Goal: Answer question/provide support: Answer question/provide support

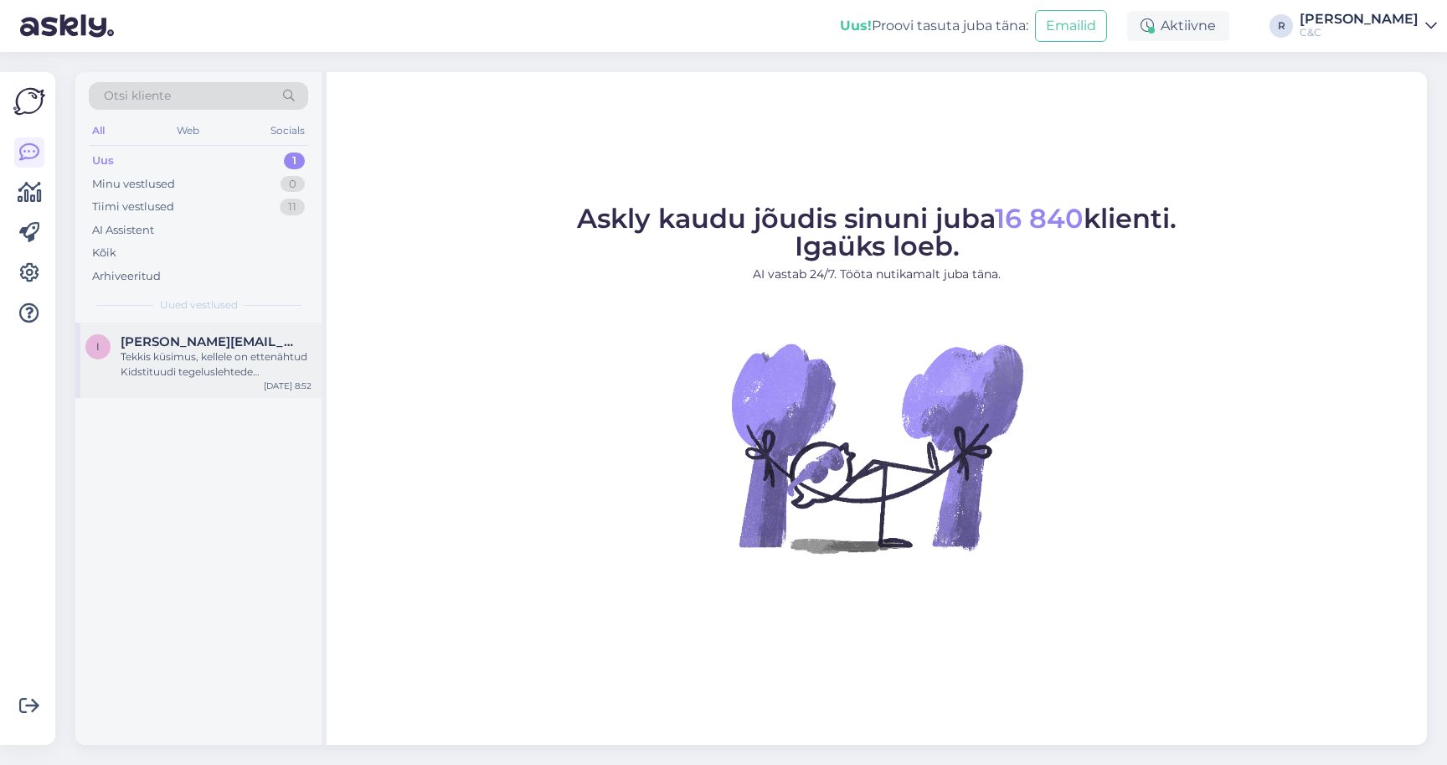
click at [166, 363] on div "Tekkis küsimus, kellele on ettenähtud Kidstituudi tegeluslehtede komplektid?" at bounding box center [216, 364] width 191 height 30
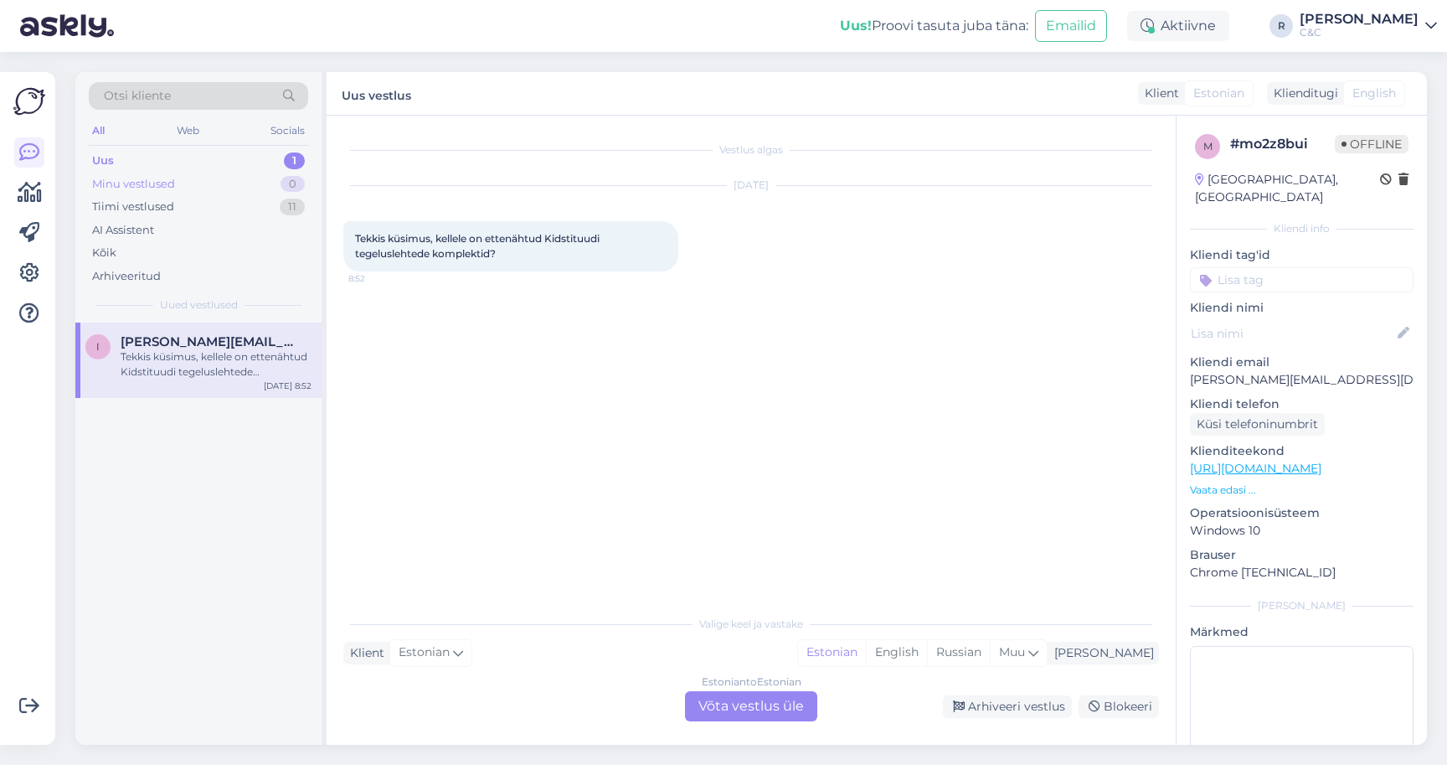
click at [247, 191] on div "Minu vestlused 0" at bounding box center [198, 184] width 219 height 23
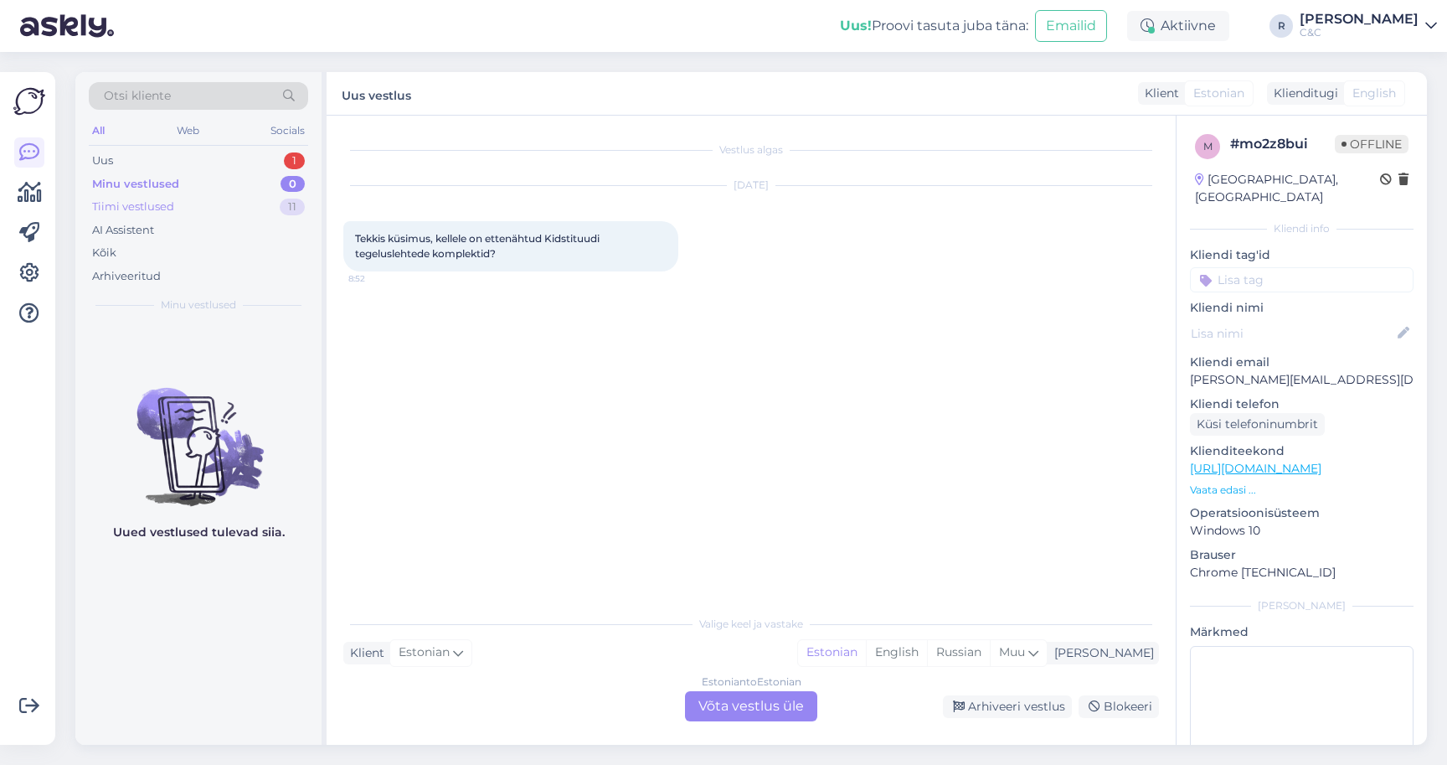
click at [229, 207] on div "Tiimi vestlused 11" at bounding box center [198, 206] width 219 height 23
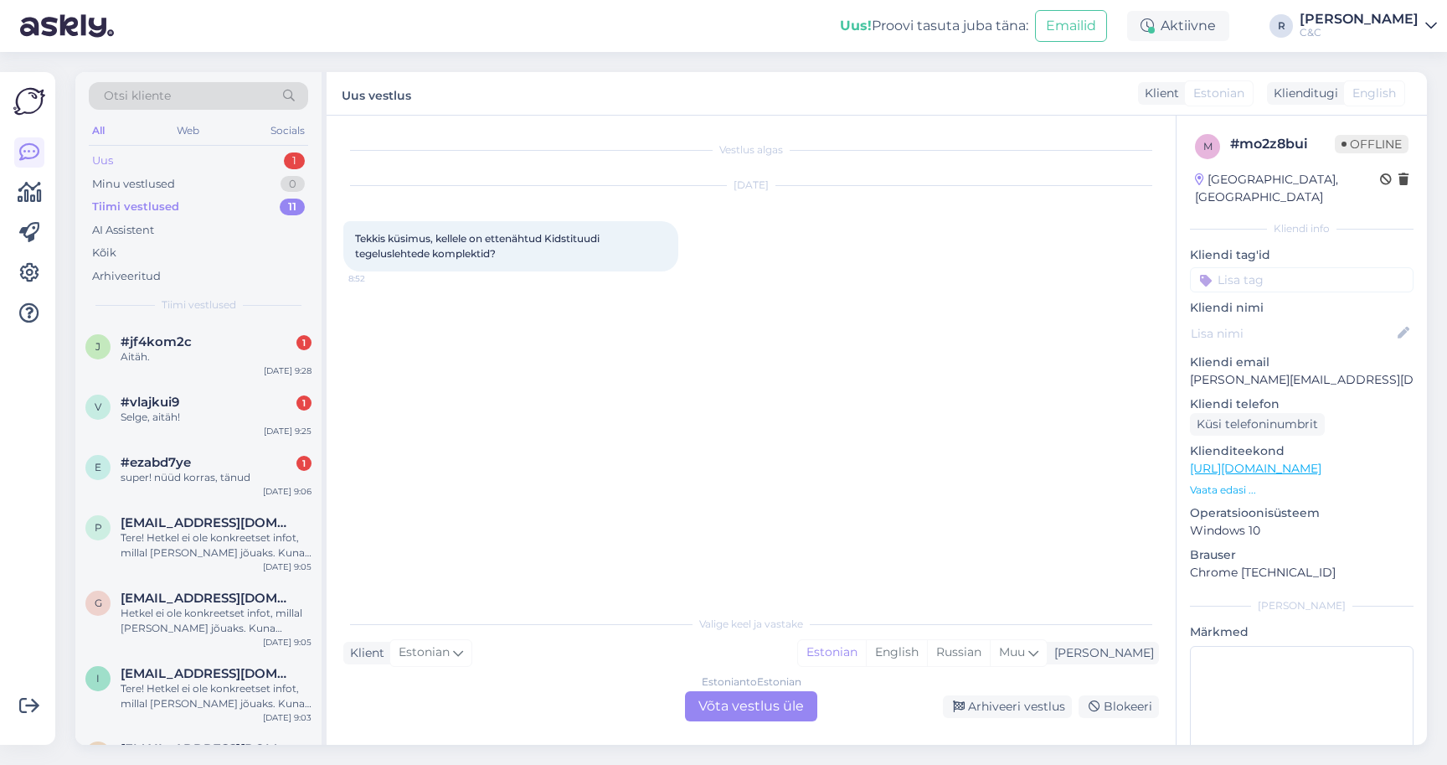
click at [262, 166] on div "Uus 1" at bounding box center [198, 160] width 219 height 23
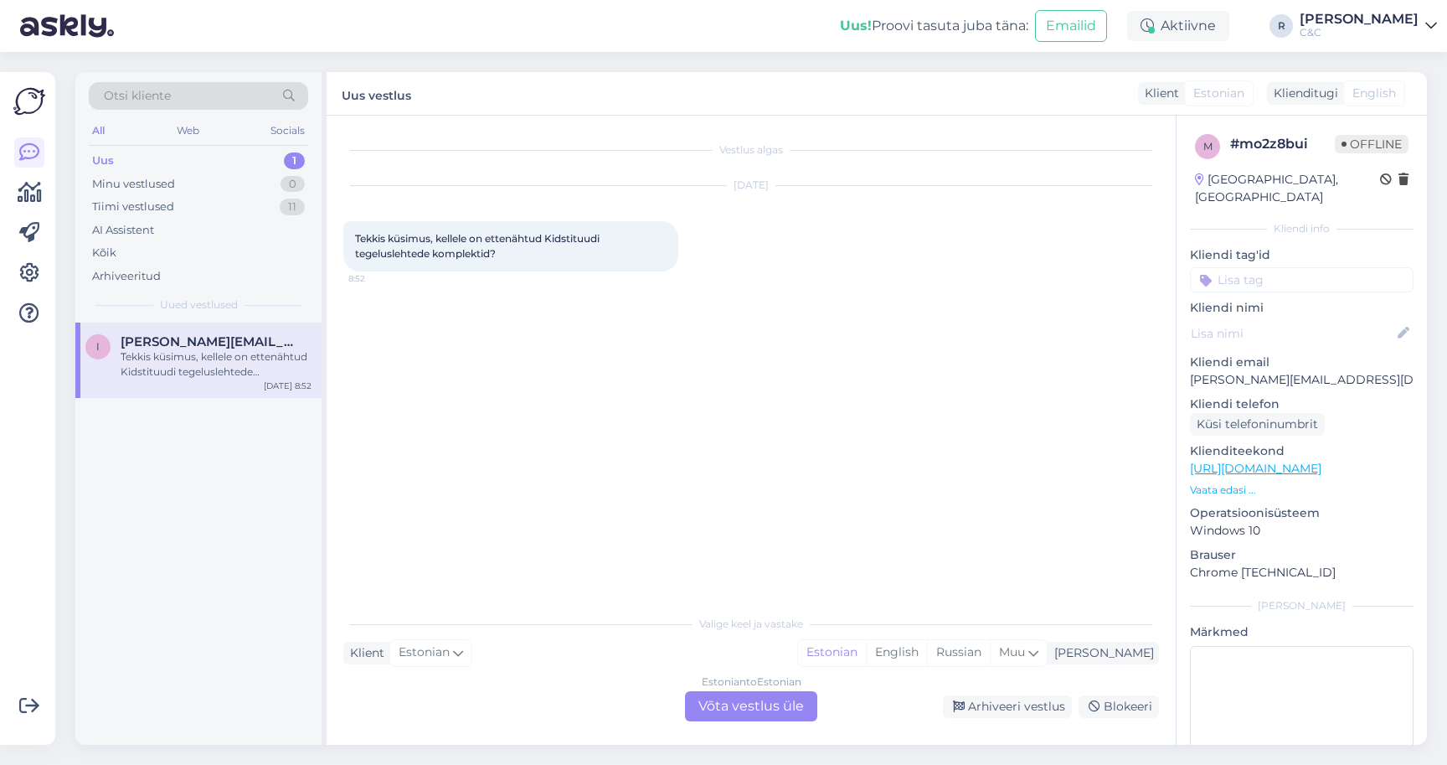
click at [193, 353] on div "Tekkis küsimus, kellele on ettenähtud Kidstituudi tegeluslehtede komplektid?" at bounding box center [216, 364] width 191 height 30
click at [569, 231] on div "Tekkis küsimus, kellele on ettenähtud Kidstituudi tegeluslehtede komplektid? 8:…" at bounding box center [510, 246] width 335 height 50
click at [569, 240] on span "Tekkis küsimus, kellele on ettenähtud Kidstituudi tegeluslehtede komplektid?" at bounding box center [478, 246] width 247 height 28
copy span "Kidstituudi"
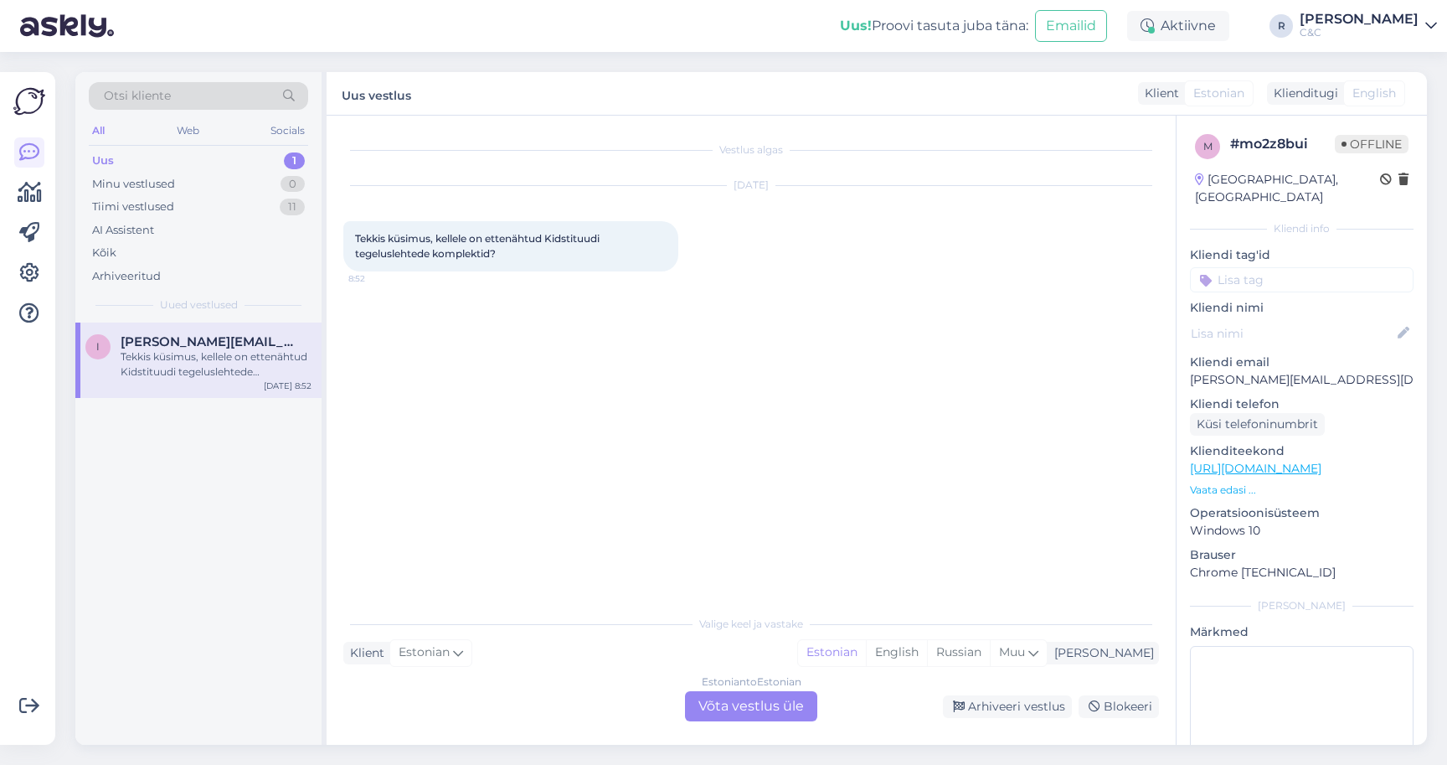
click at [738, 694] on div "Estonian to Estonian Võta vestlus üle" at bounding box center [751, 706] width 132 height 30
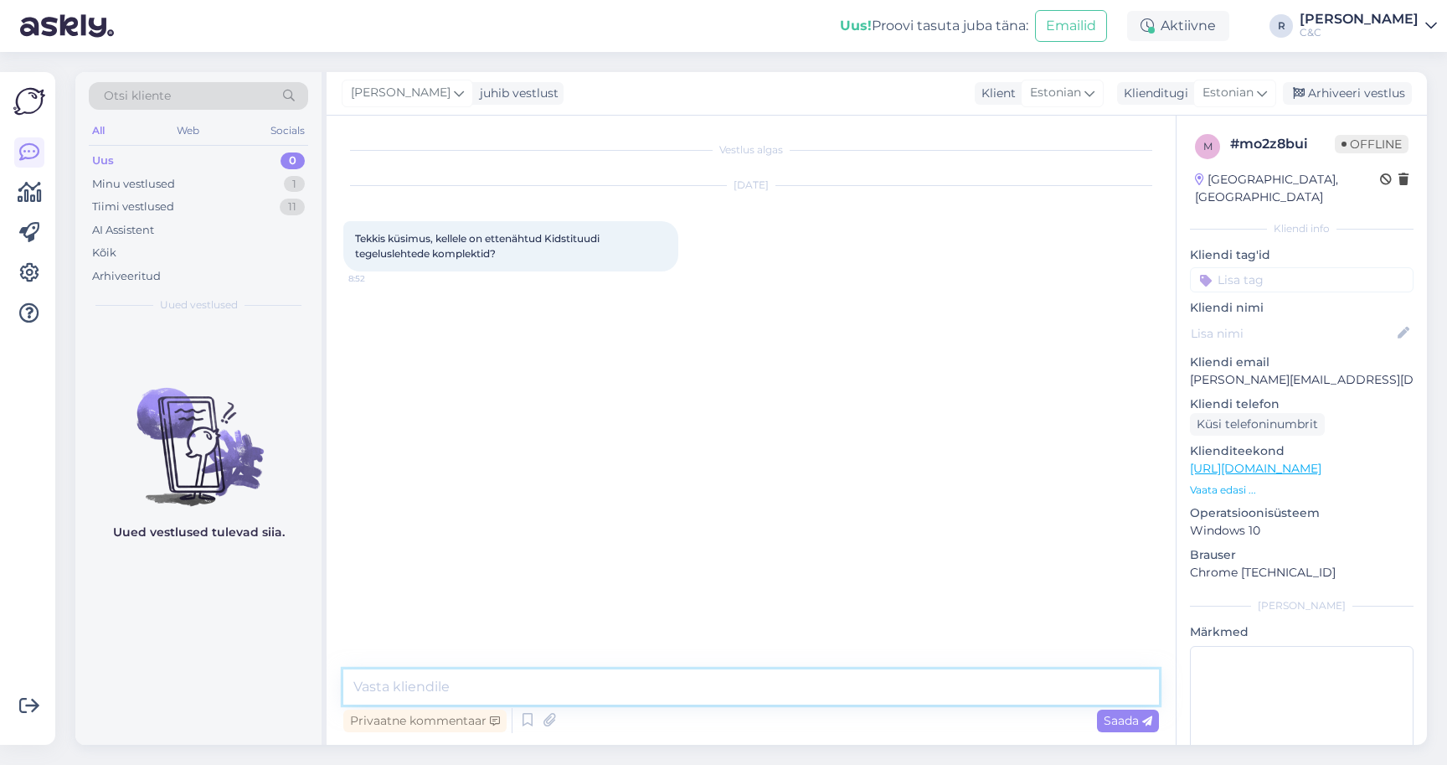
click at [521, 697] on textarea at bounding box center [751, 686] width 816 height 35
paste textarea "[URL][DOMAIN_NAME]"
type textarea "Tere! Seda uurige otse nende käest aga on erinevatele vanustele lastele tegevus…"
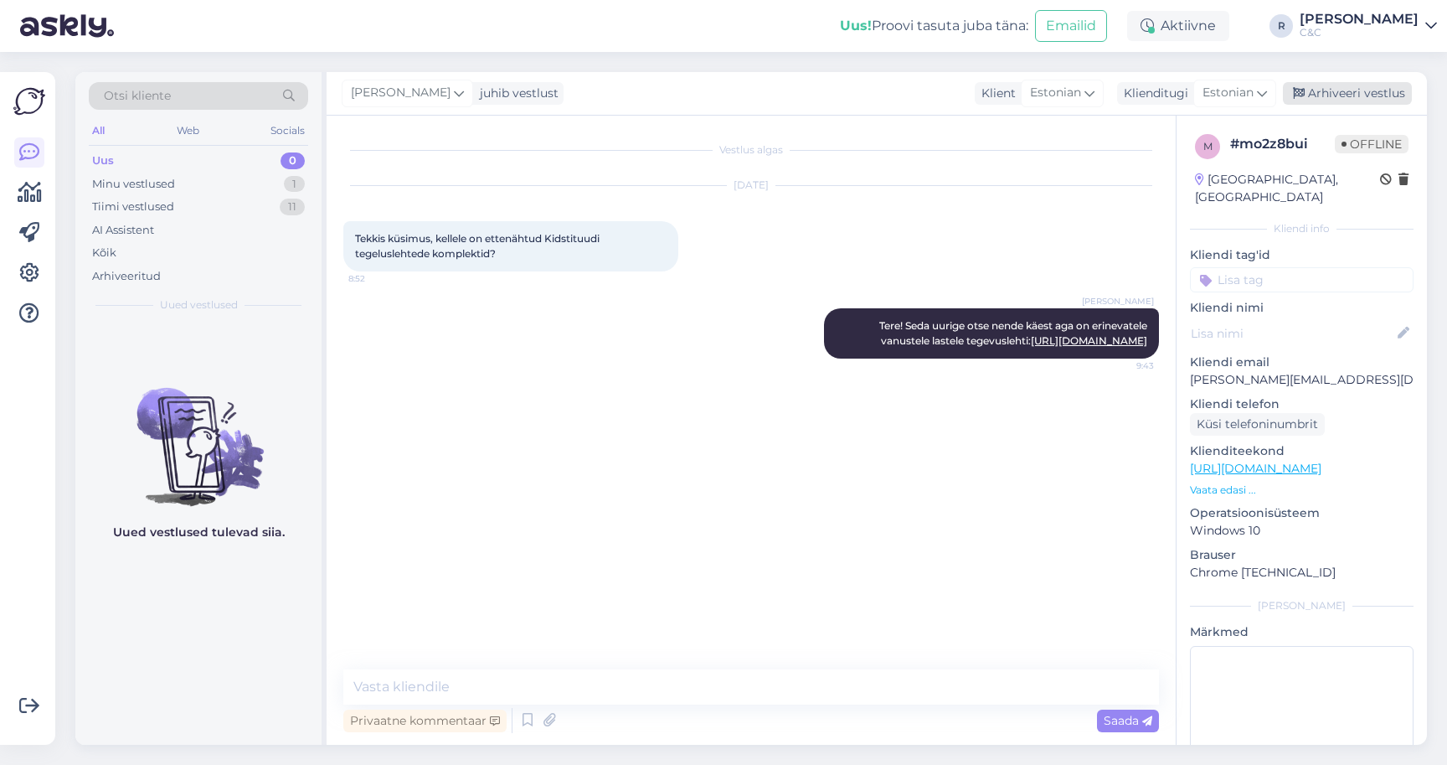
click at [1352, 94] on div "Arhiveeri vestlus" at bounding box center [1347, 93] width 129 height 23
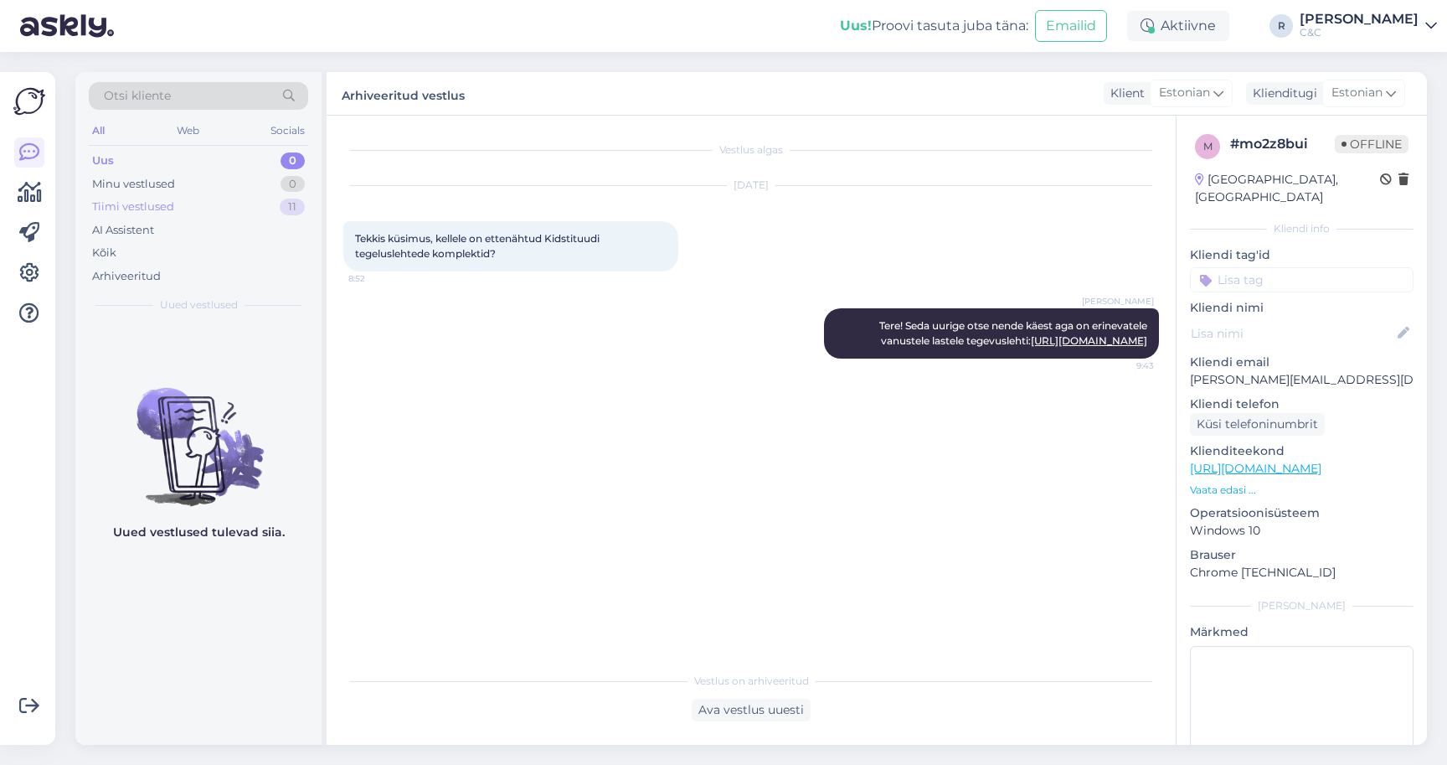
click at [246, 198] on div "Tiimi vestlused 11" at bounding box center [198, 206] width 219 height 23
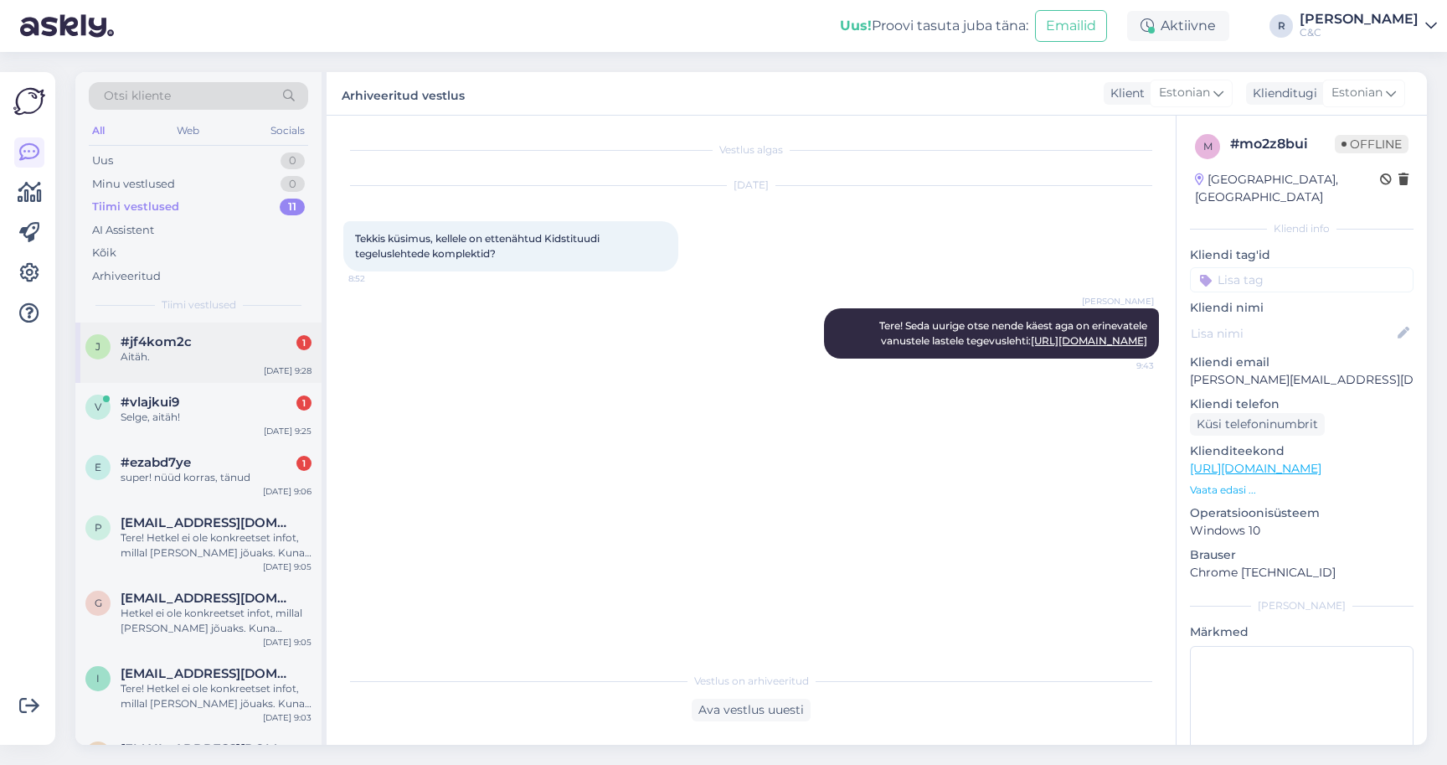
click at [237, 340] on div "#jf4kom2c 1" at bounding box center [216, 341] width 191 height 15
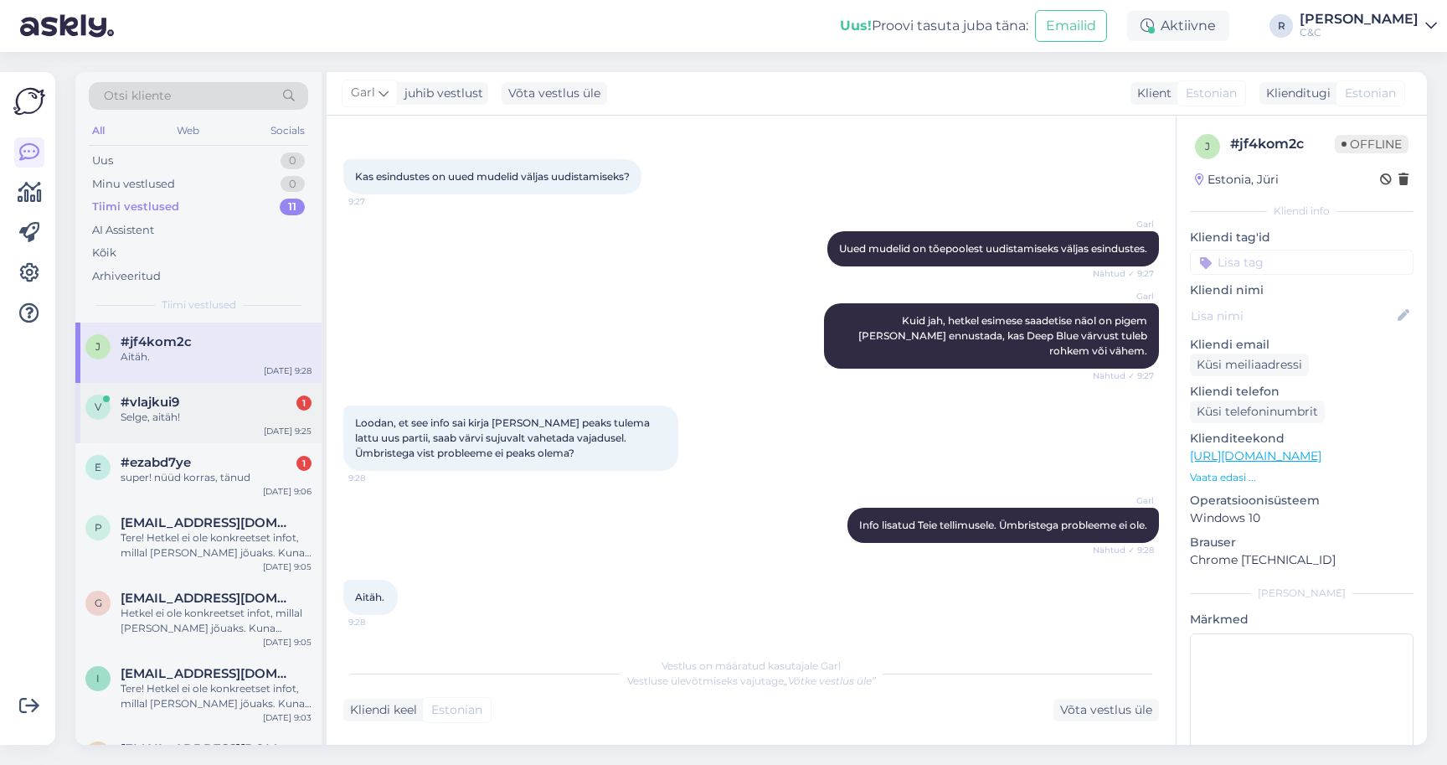
click at [233, 404] on div "#vlajkui9 1" at bounding box center [216, 401] width 191 height 15
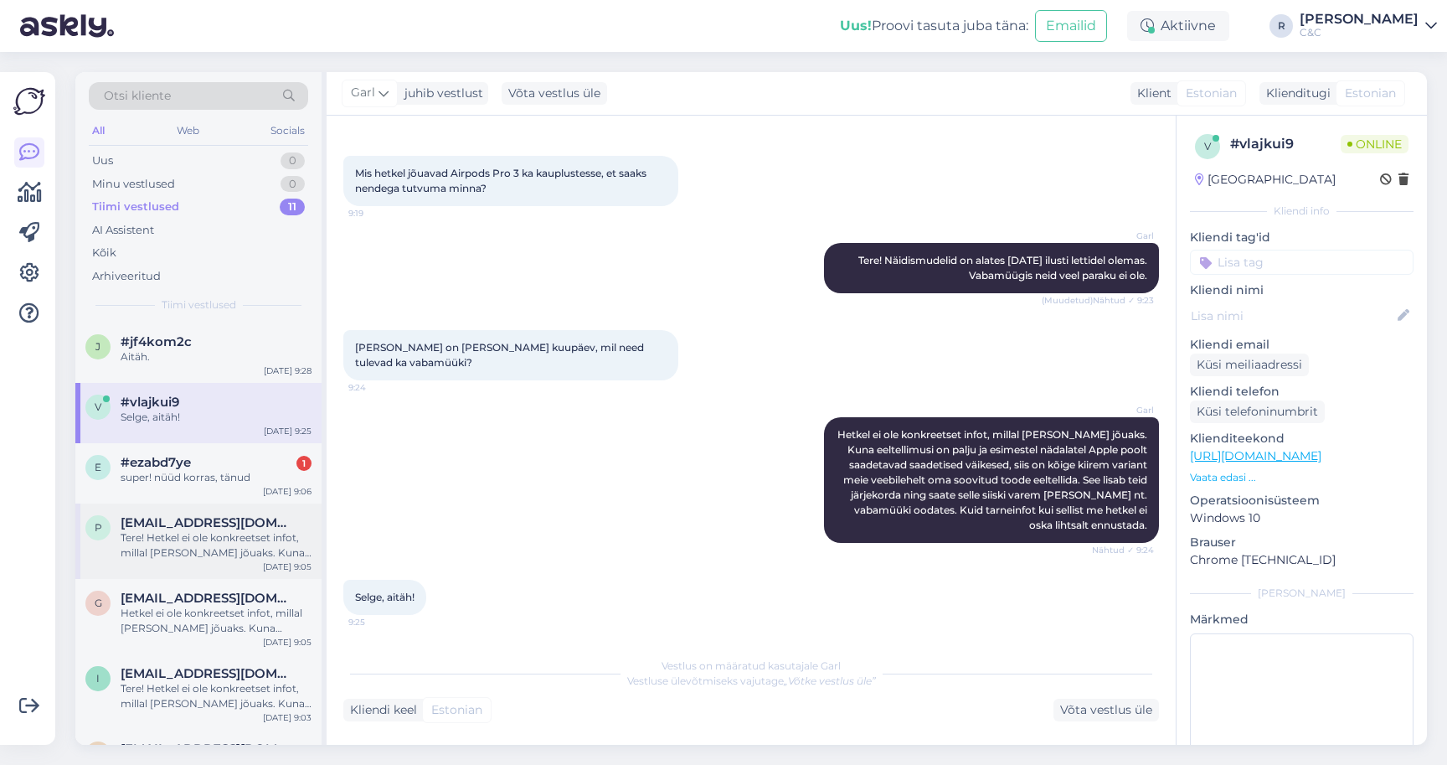
click at [214, 509] on div "p [EMAIL_ADDRESS][DOMAIN_NAME] Tere! Hetkel ei ole konkreetset infot, millal [P…" at bounding box center [198, 540] width 246 height 75
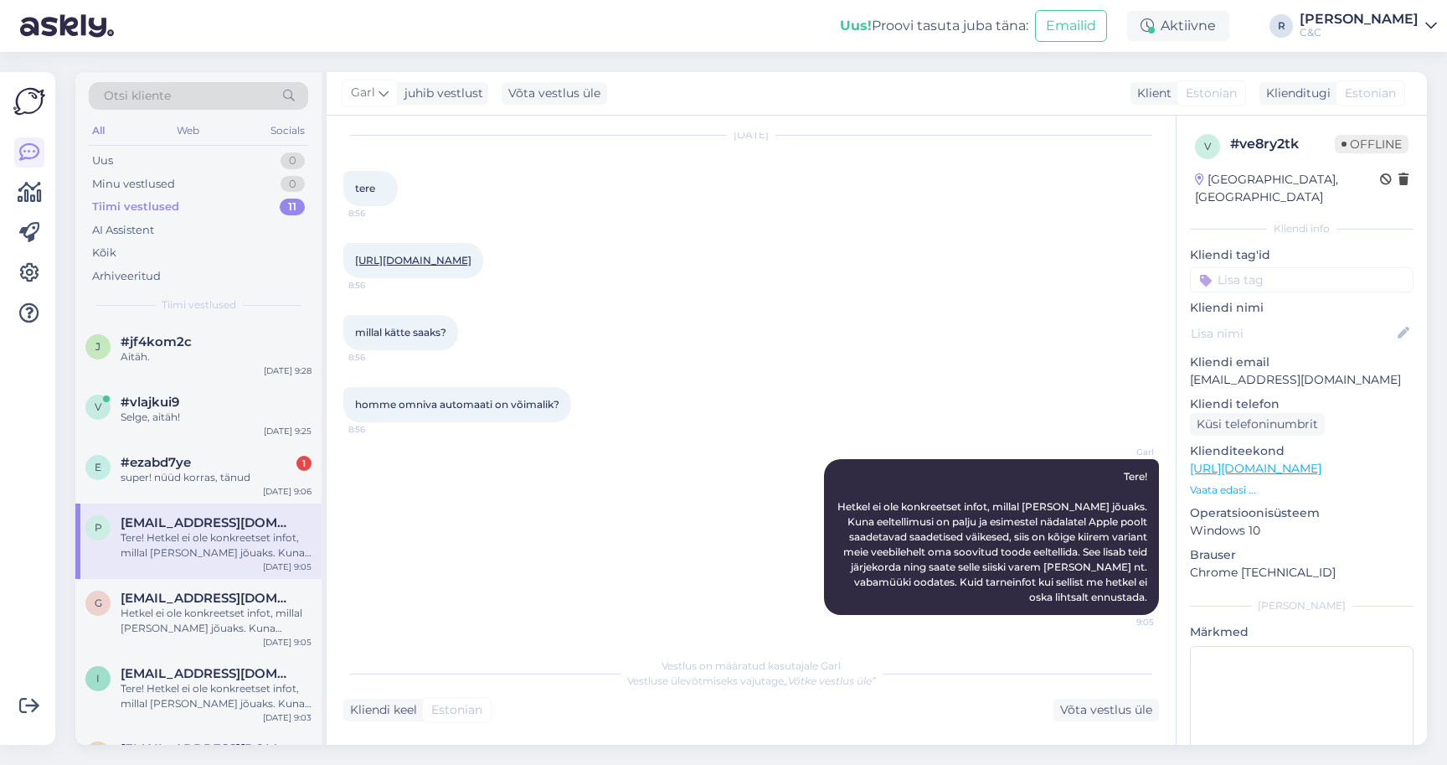
scroll to position [79, 0]
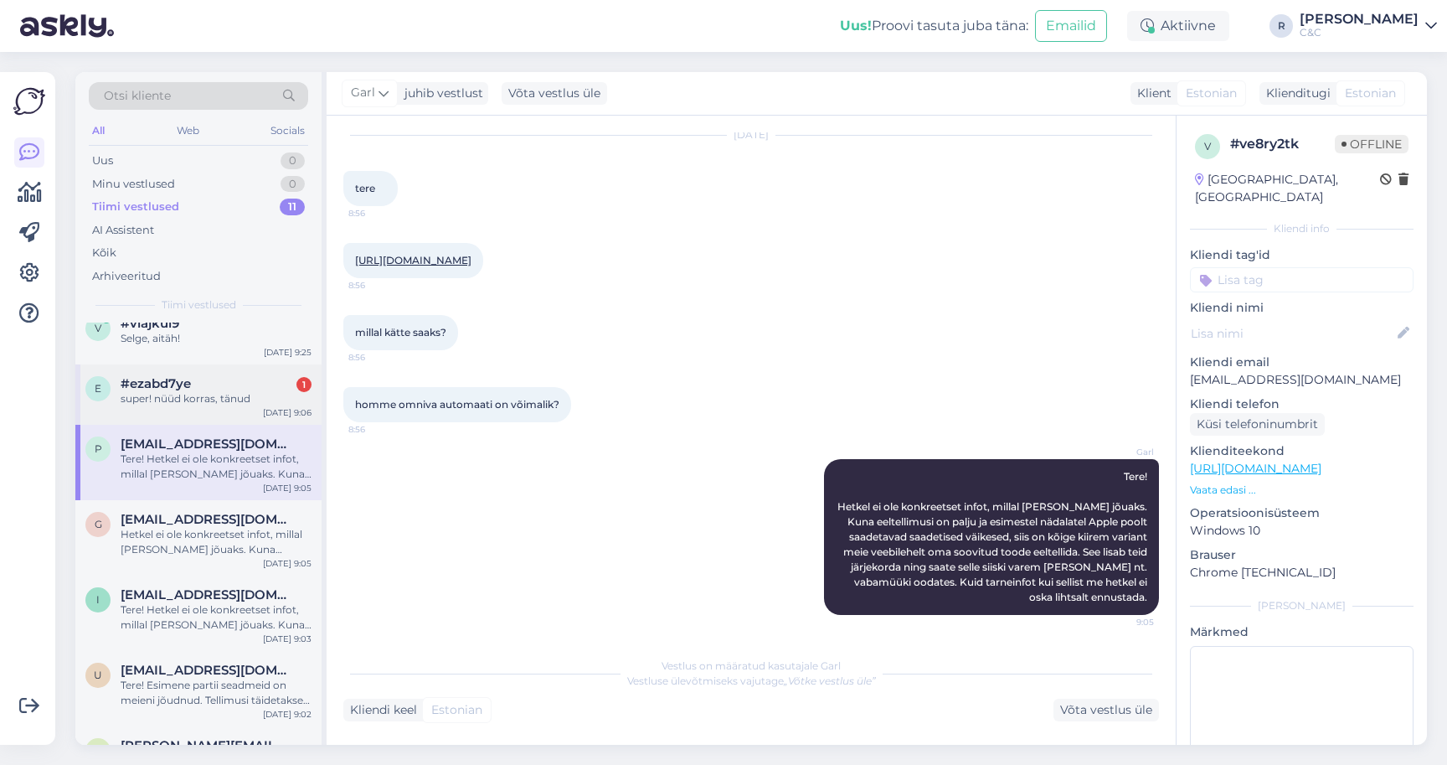
click at [227, 366] on div "e #ezabd7ye 1 super! nüüd korras, tänud [DATE] 9:06" at bounding box center [198, 394] width 246 height 60
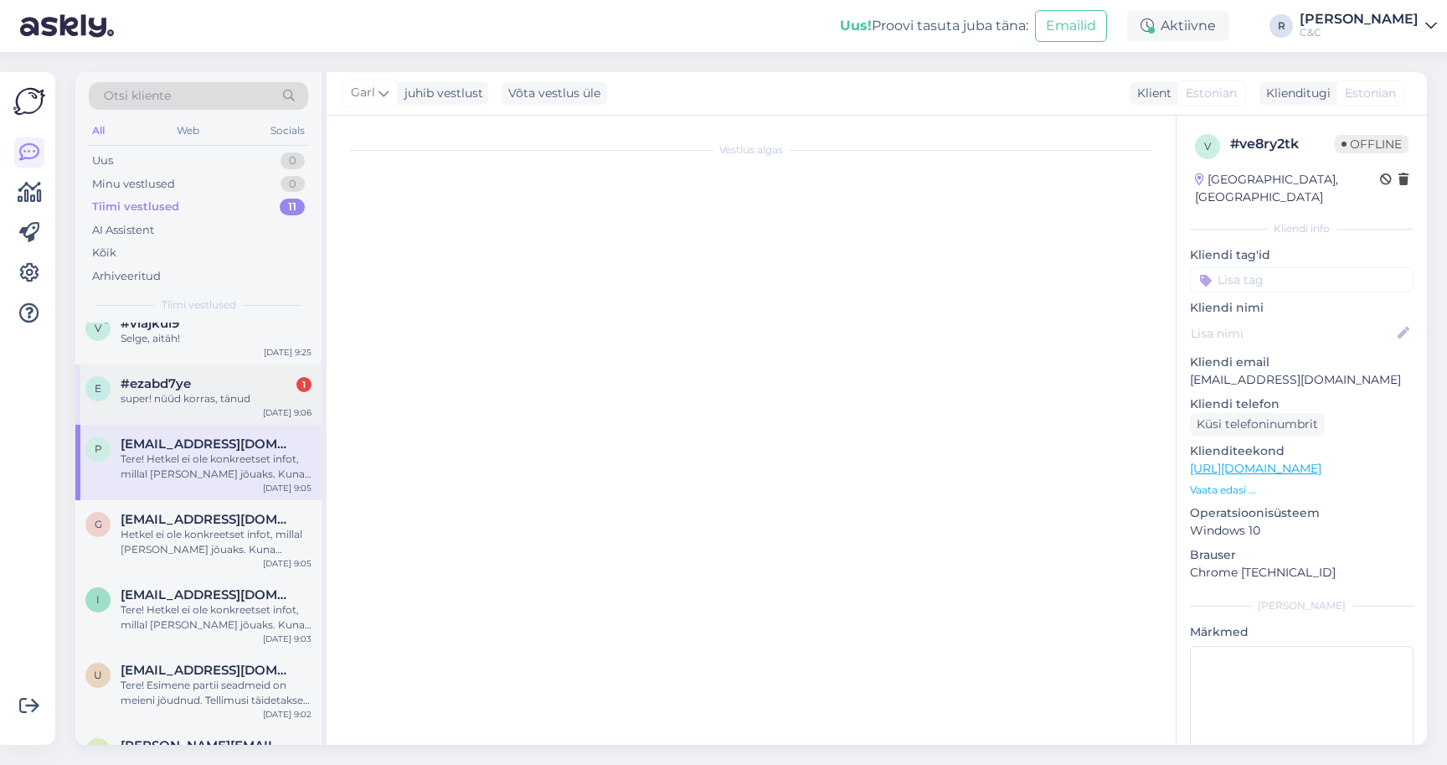
scroll to position [122, 0]
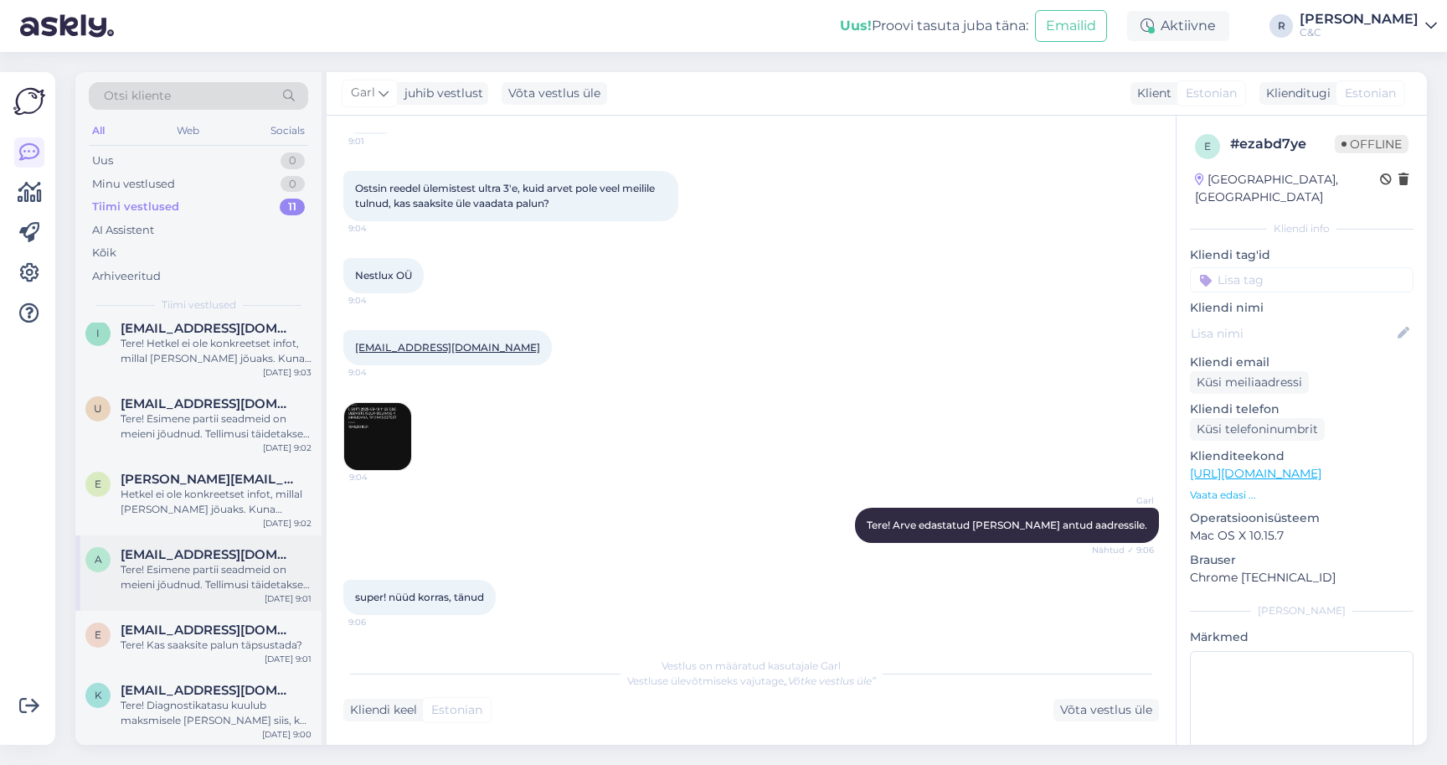
click at [198, 581] on div "Tere! Esimene partii seadmeid on meieni jõudnud. Tellimusi täidetakse virtuaalj…" at bounding box center [216, 577] width 191 height 30
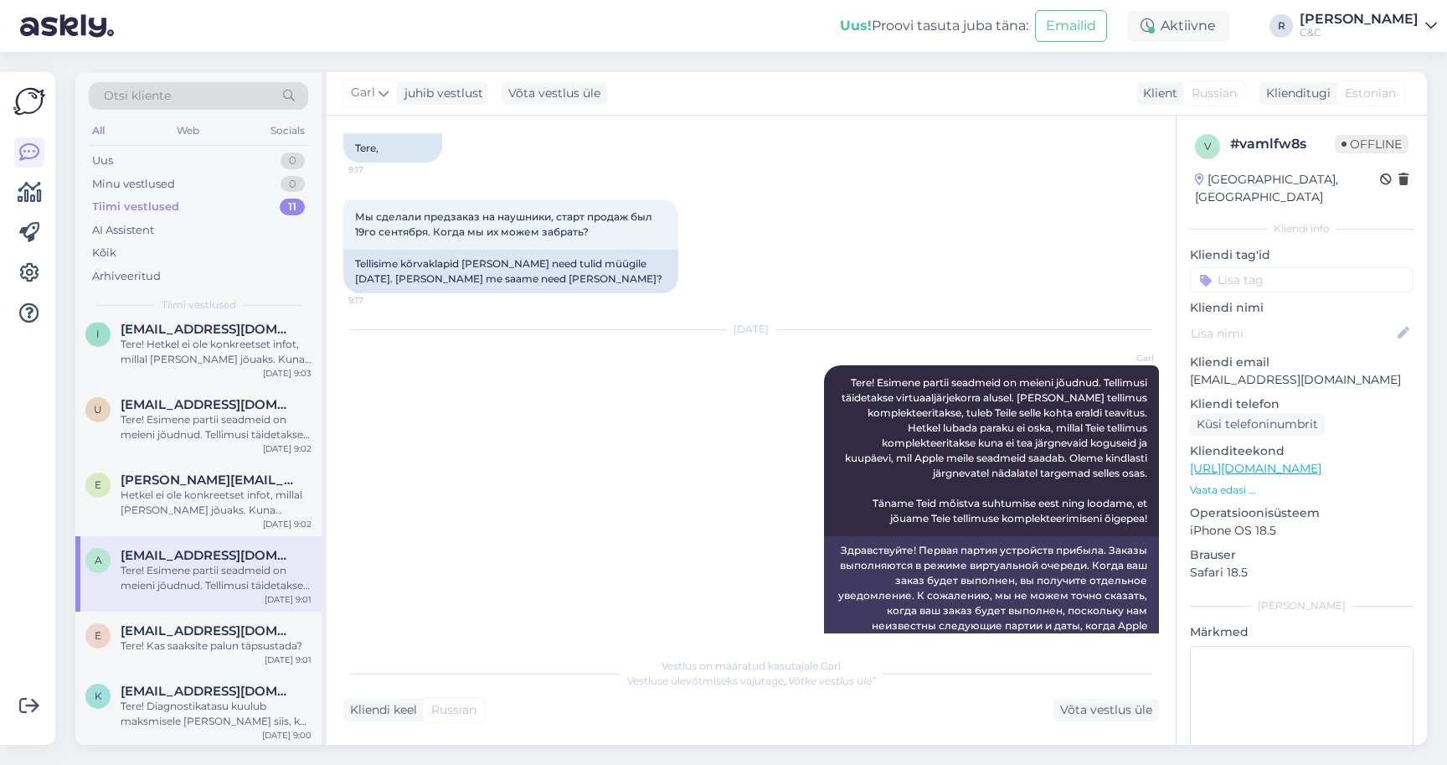
scroll to position [208, 0]
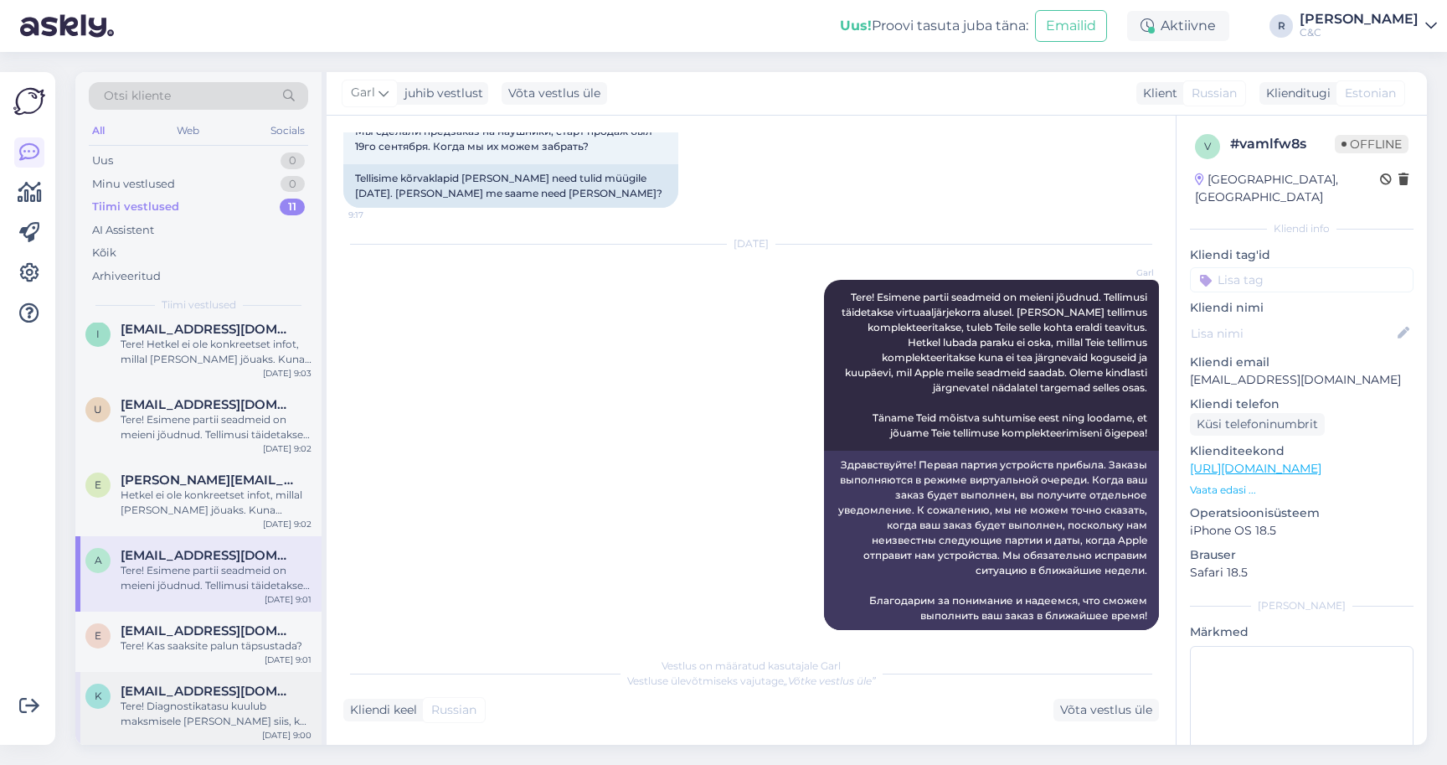
click at [170, 709] on div "Tere! Diagnostikatasu kuulub maksmisele [PERSON_NAME] siis, kui seadme remont e…" at bounding box center [216, 713] width 191 height 30
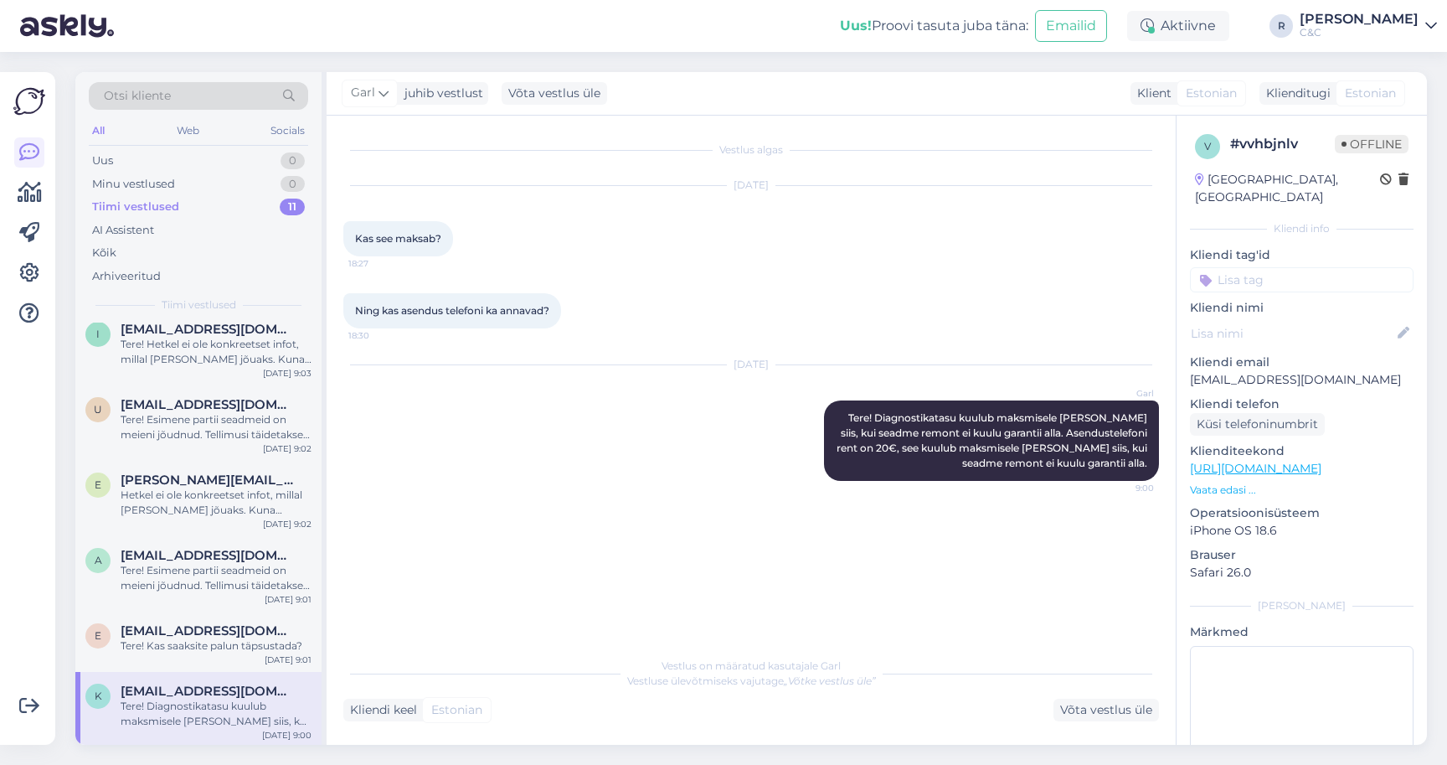
scroll to position [0, 0]
click at [1124, 705] on div "Võta vestlus üle" at bounding box center [1107, 709] width 106 height 23
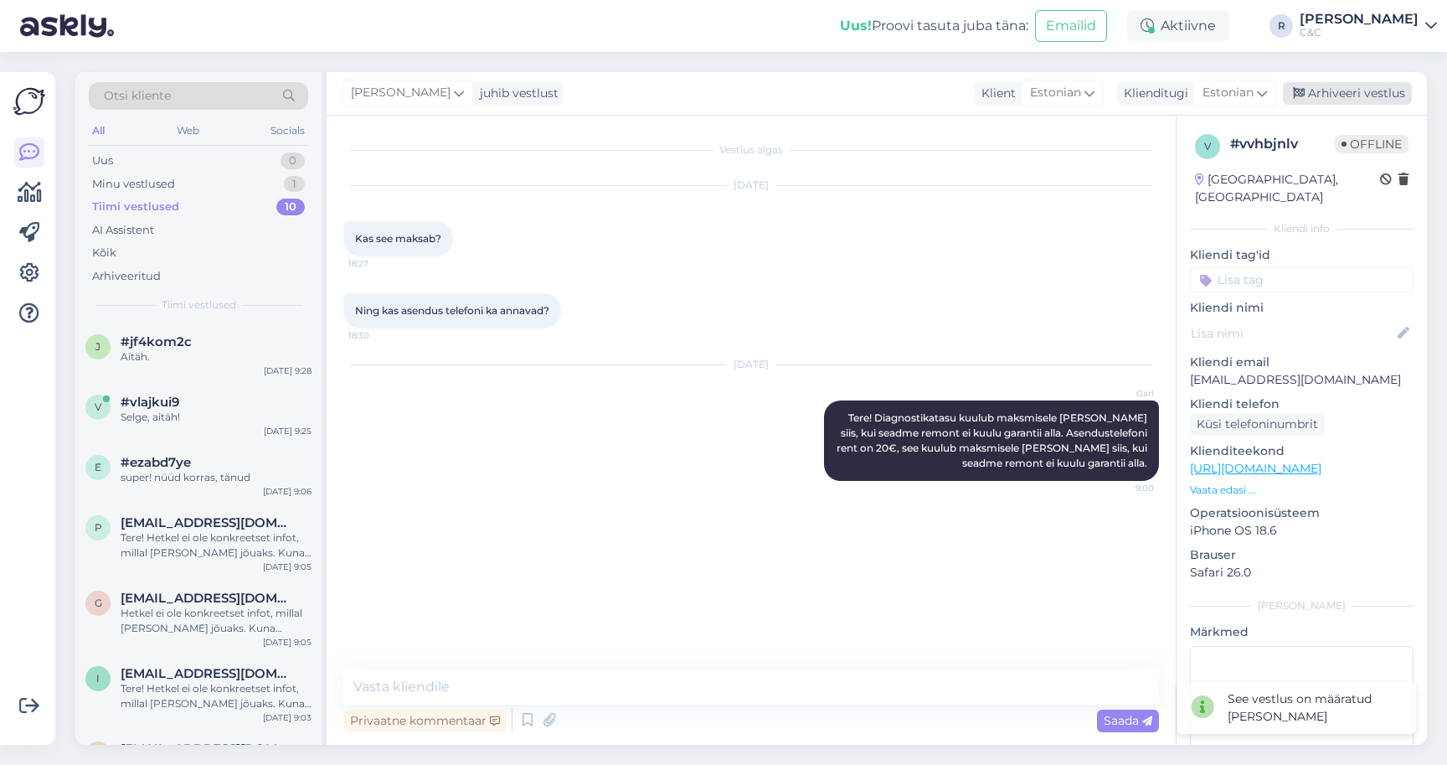
click at [1341, 104] on div "Arhiveeri vestlus" at bounding box center [1347, 93] width 129 height 23
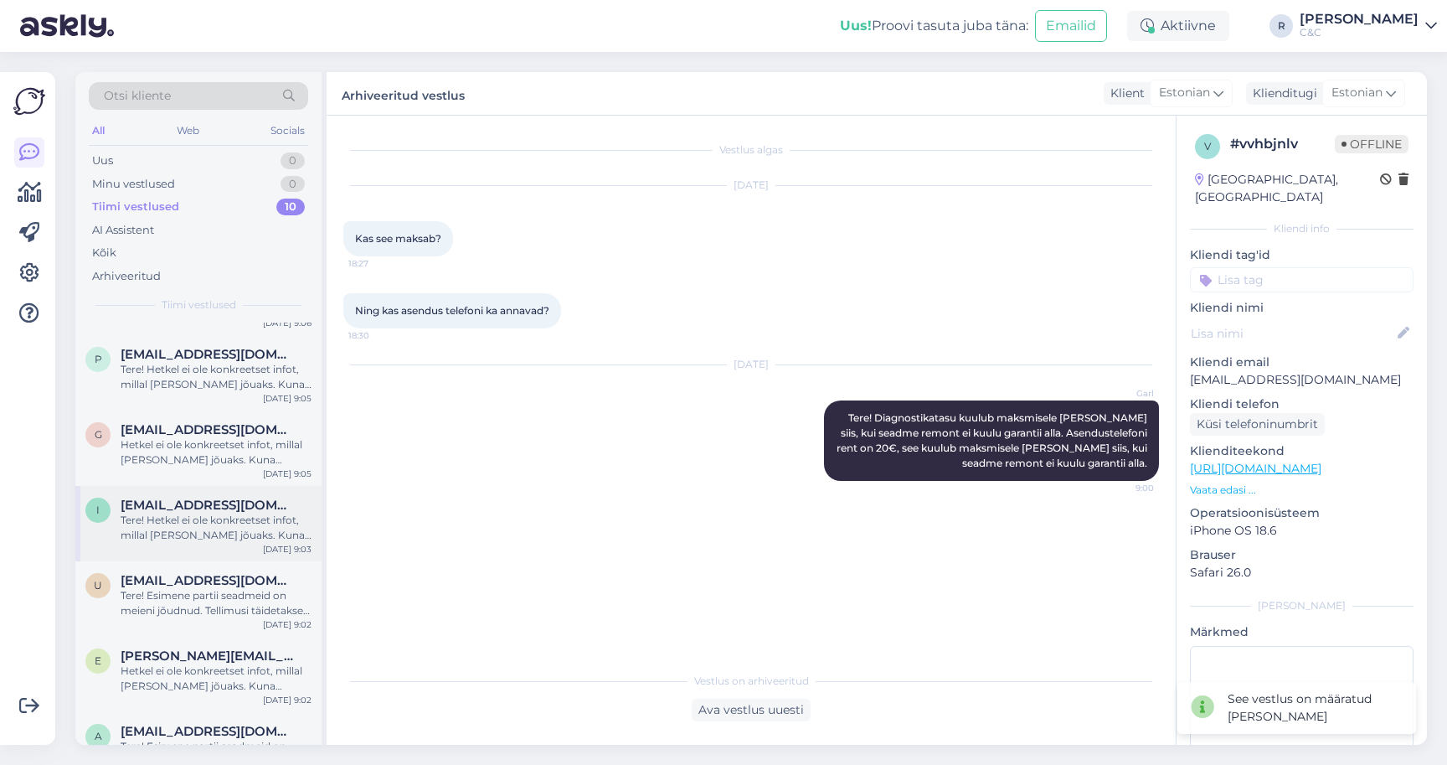
scroll to position [269, 0]
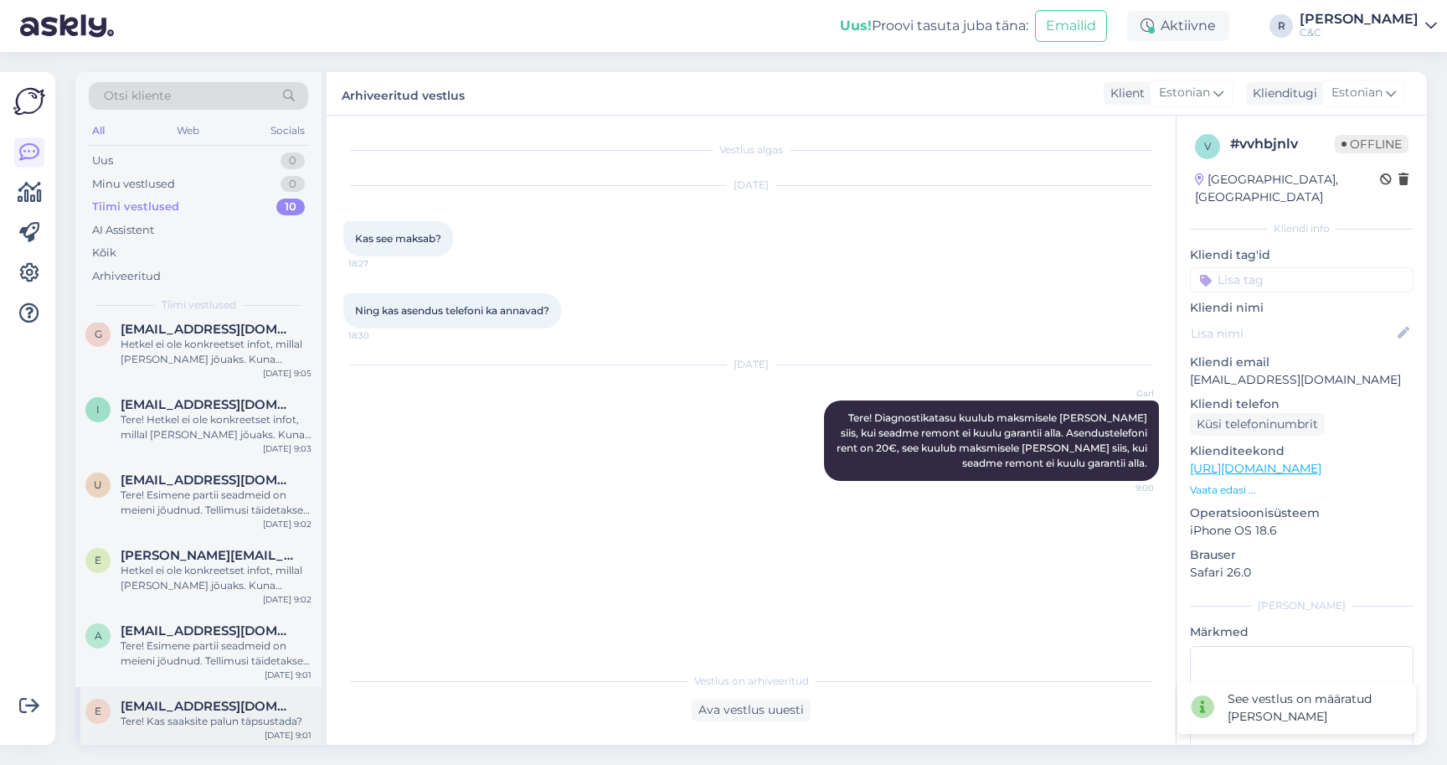
click at [193, 709] on span "[EMAIL_ADDRESS][DOMAIN_NAME]" at bounding box center [208, 705] width 174 height 15
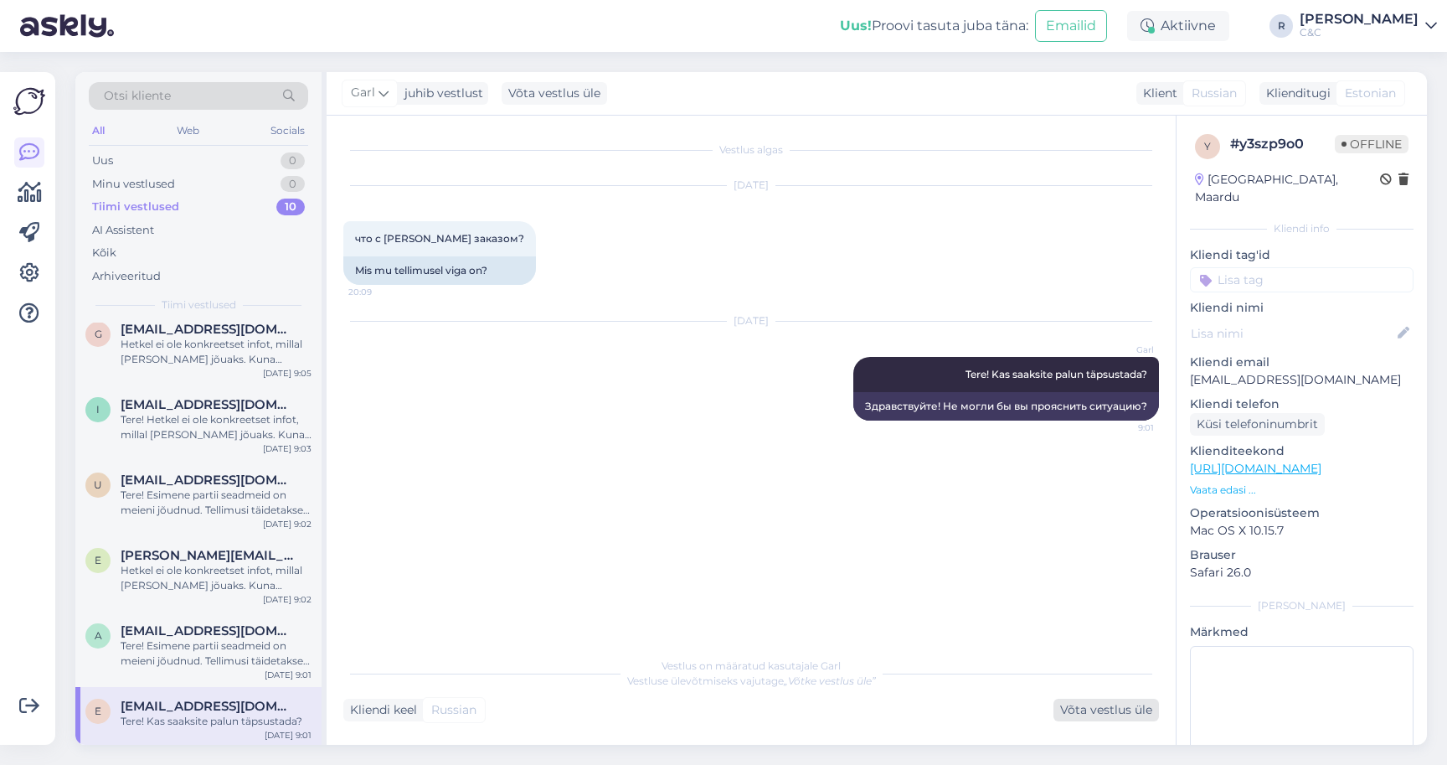
click at [1103, 703] on div "Võta vestlus üle" at bounding box center [1107, 709] width 106 height 23
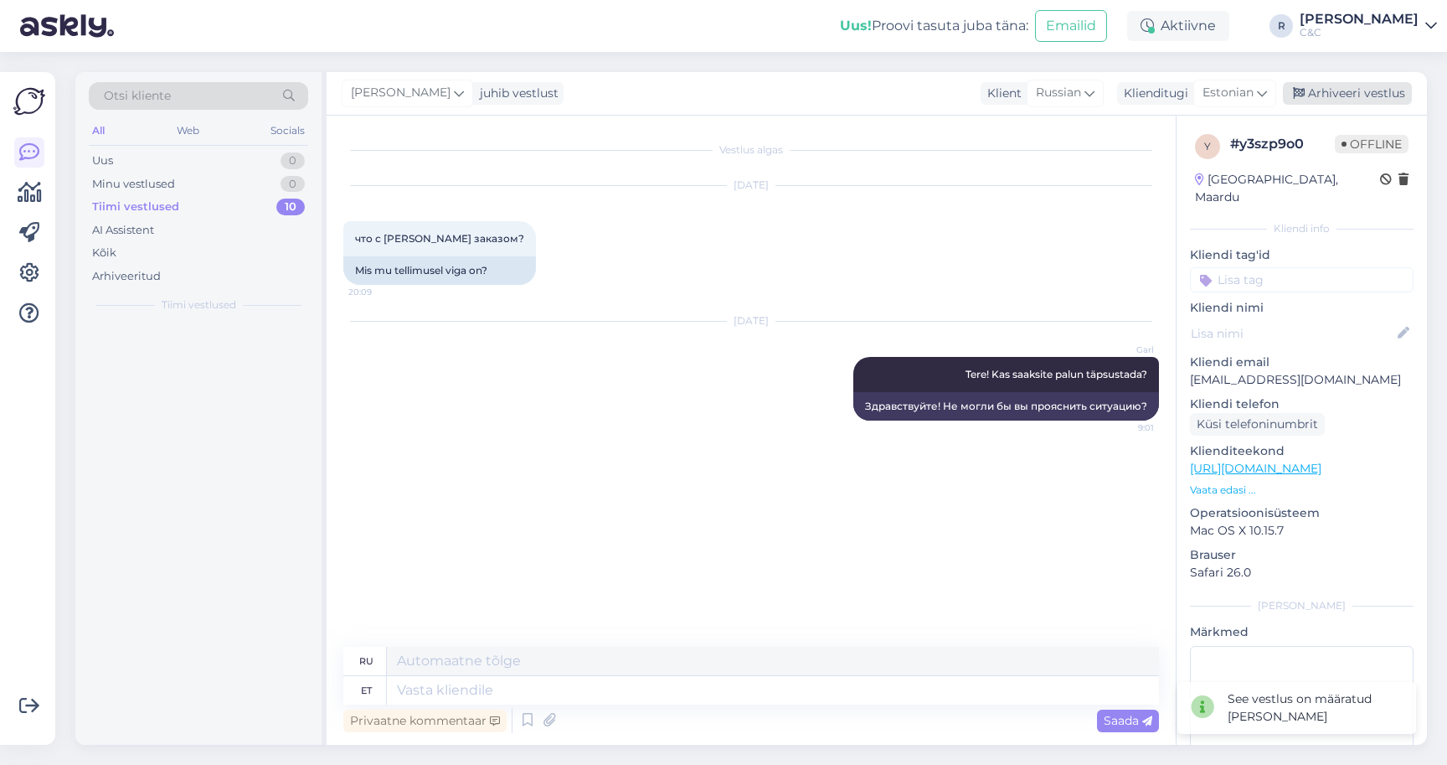
scroll to position [209, 0]
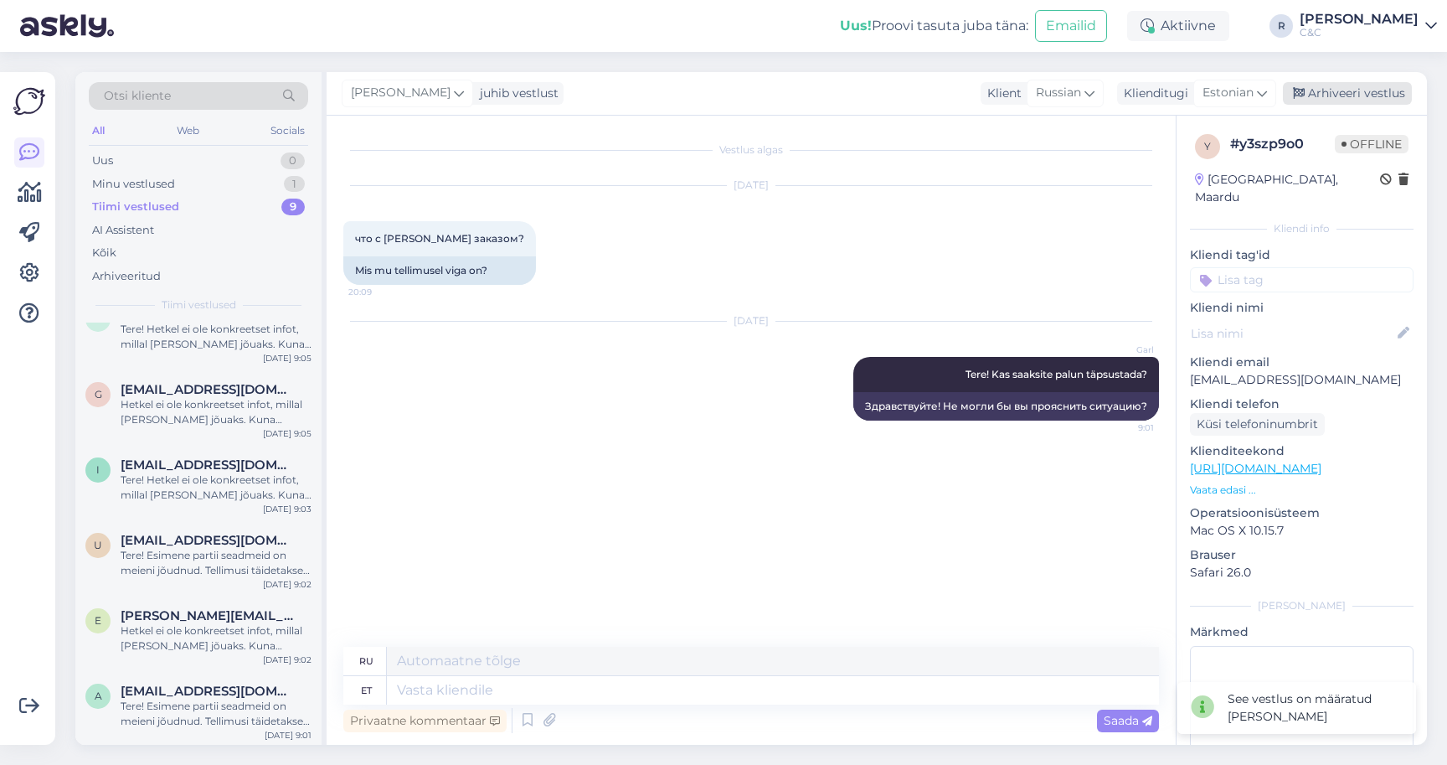
click at [1378, 100] on div "Arhiveeri vestlus" at bounding box center [1347, 93] width 129 height 23
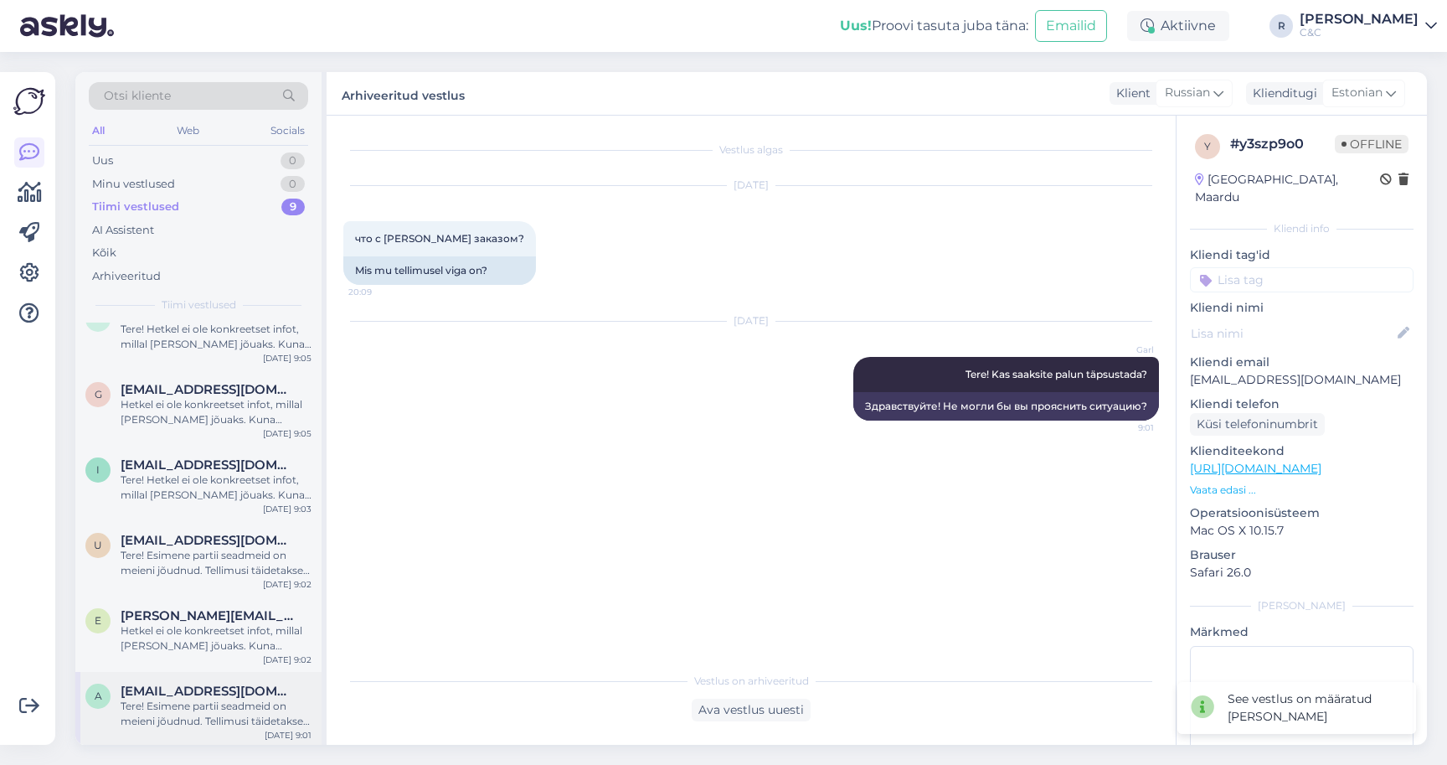
click at [204, 685] on span "[EMAIL_ADDRESS][DOMAIN_NAME]" at bounding box center [208, 690] width 174 height 15
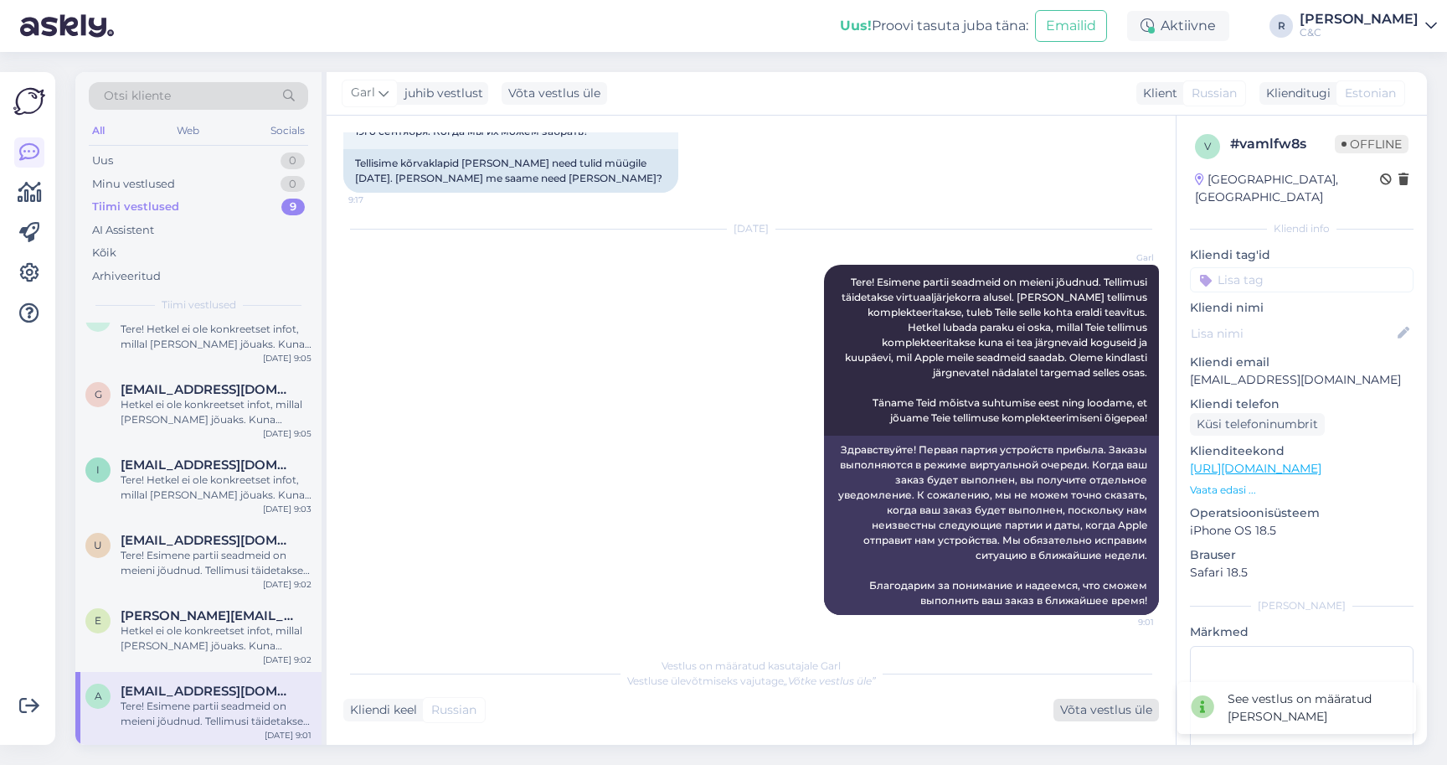
click at [1071, 708] on div "Võta vestlus üle" at bounding box center [1107, 709] width 106 height 23
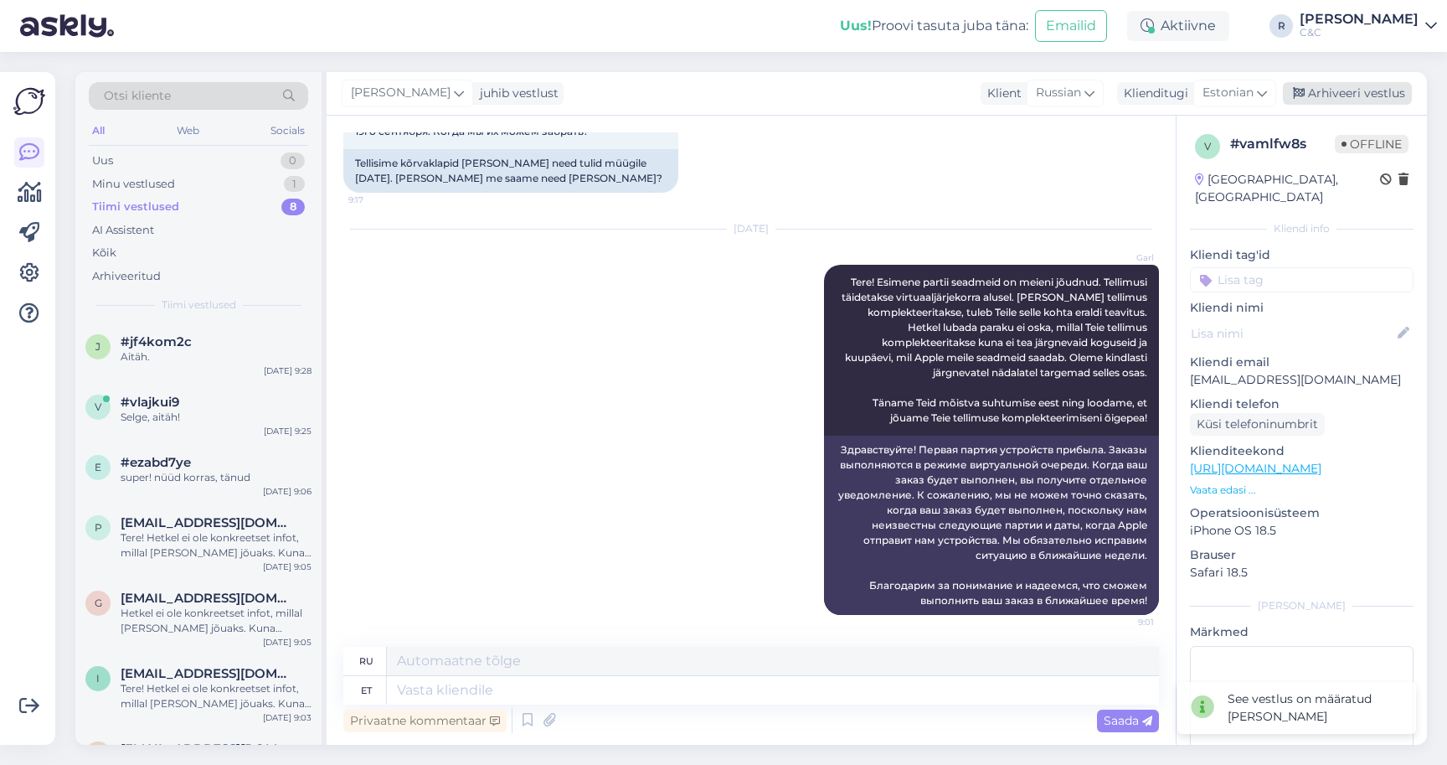
click at [1368, 87] on div "Arhiveeri vestlus" at bounding box center [1347, 93] width 129 height 23
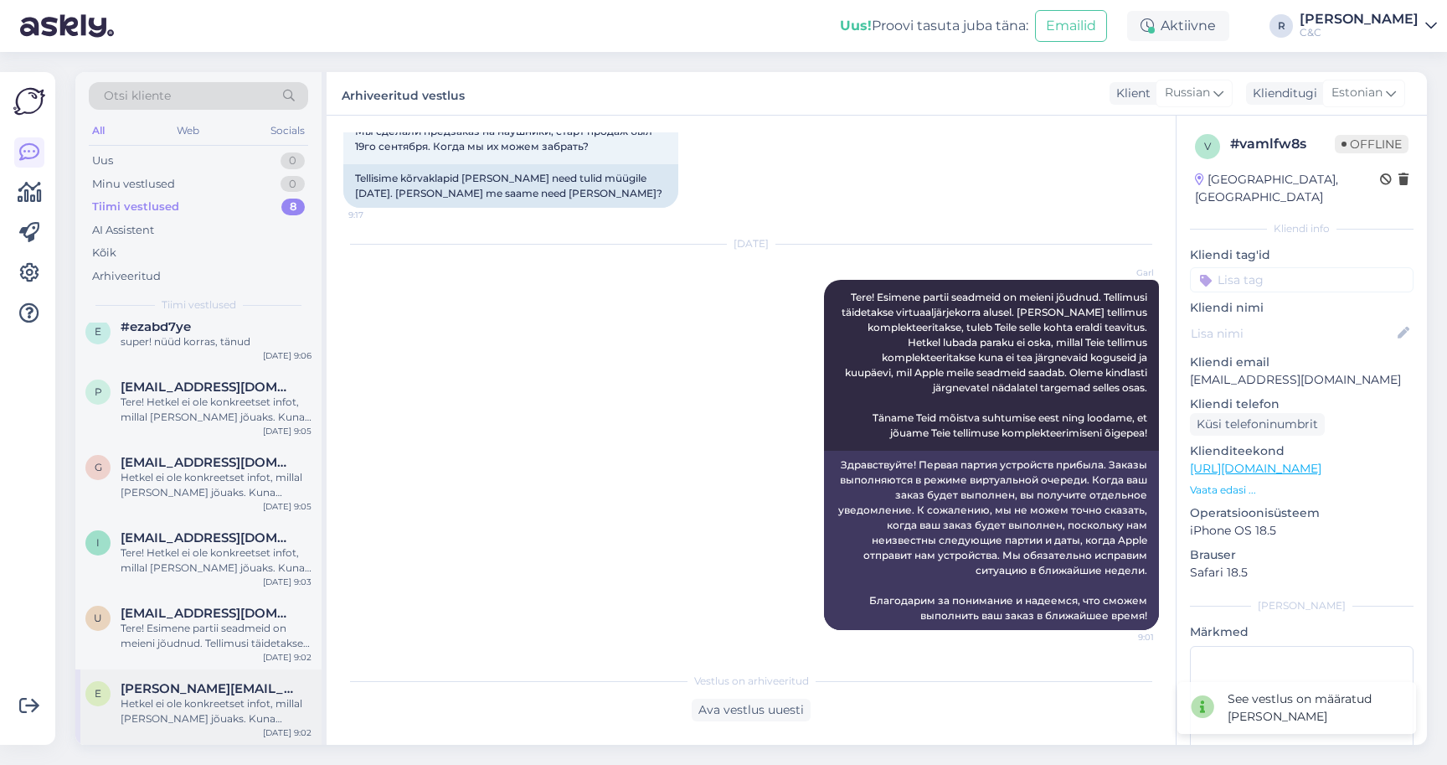
scroll to position [133, 0]
click at [214, 673] on div "e [PERSON_NAME][EMAIL_ADDRESS][DOMAIN_NAME] Hetkel ei ole konkreetset infot, mi…" at bounding box center [198, 709] width 246 height 75
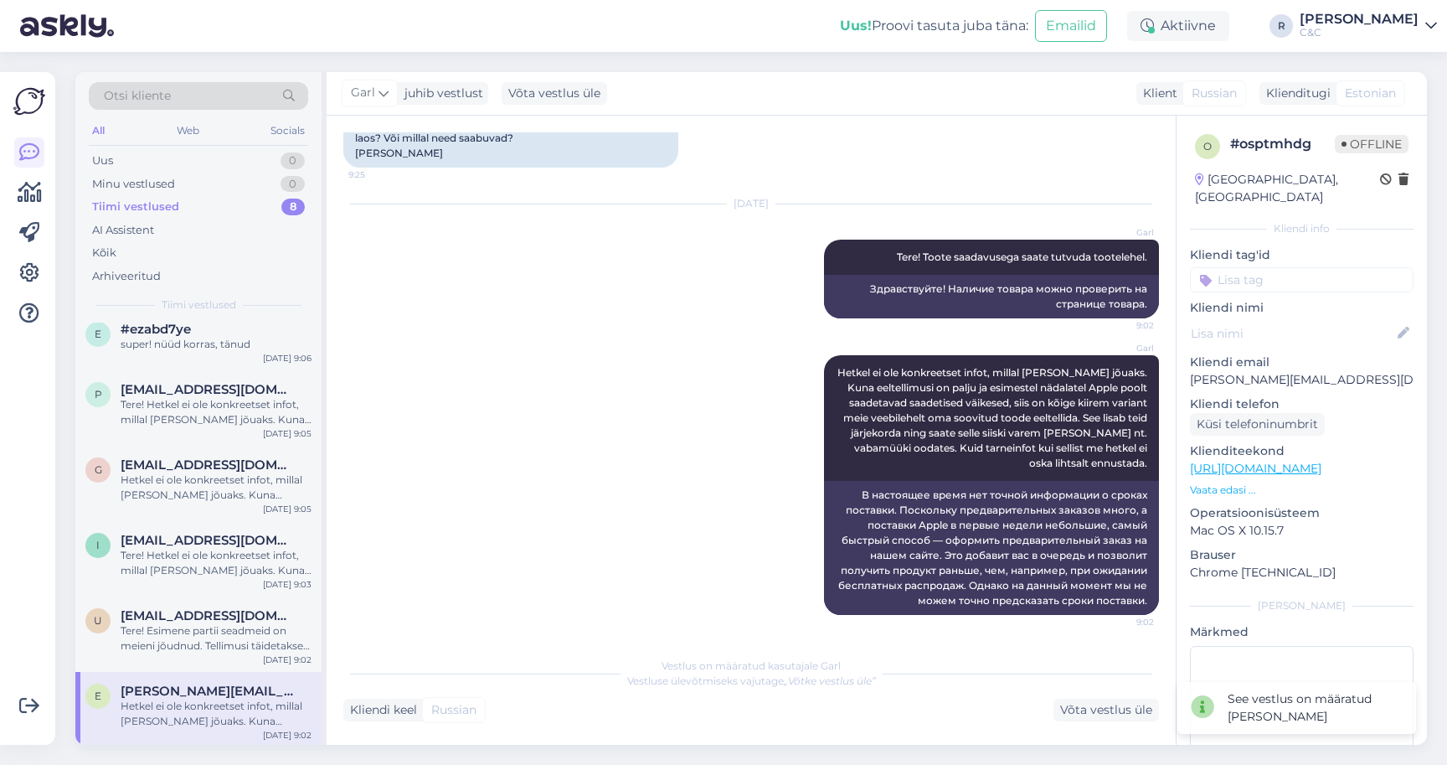
scroll to position [193, 0]
click at [1094, 719] on div "Võta vestlus üle" at bounding box center [1107, 709] width 106 height 23
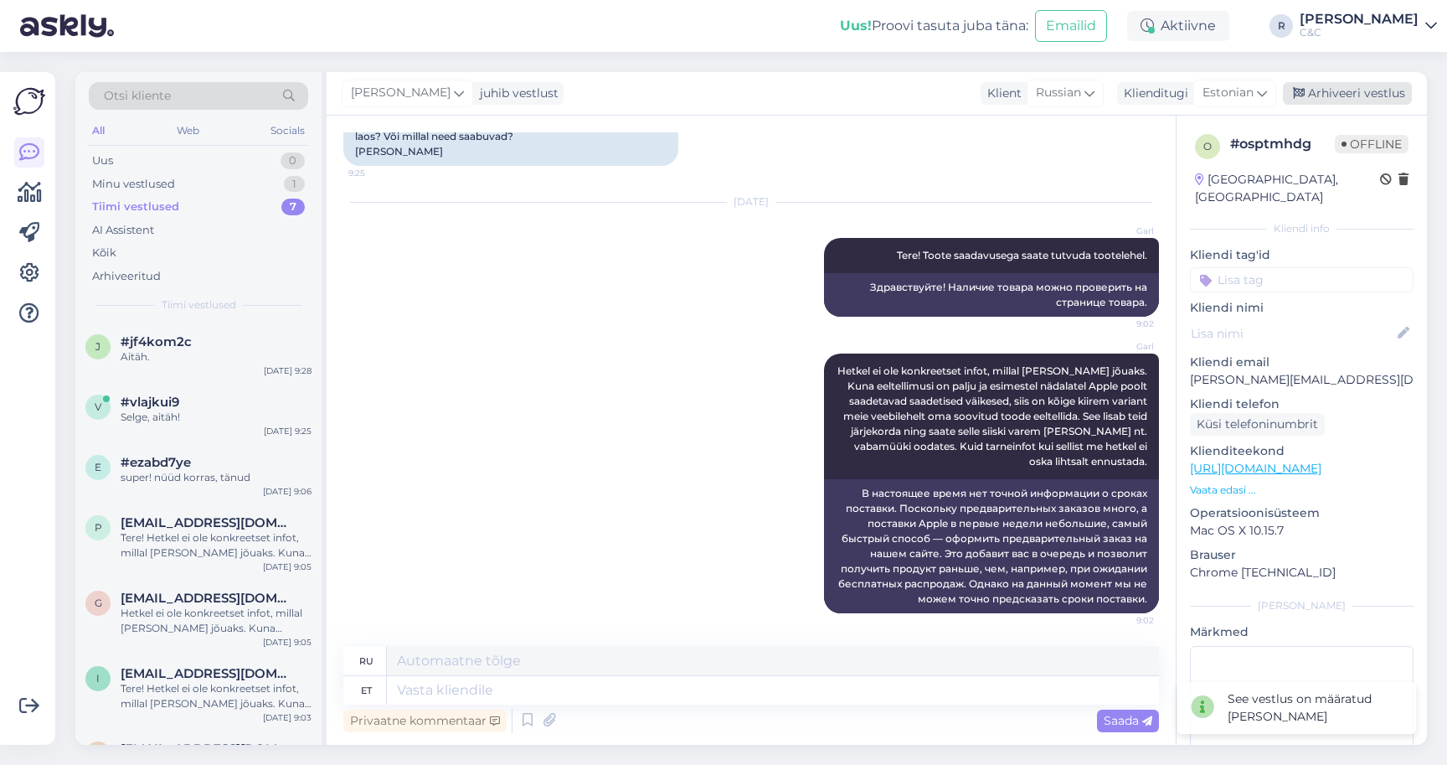
click at [1380, 93] on div "Arhiveeri vestlus" at bounding box center [1347, 93] width 129 height 23
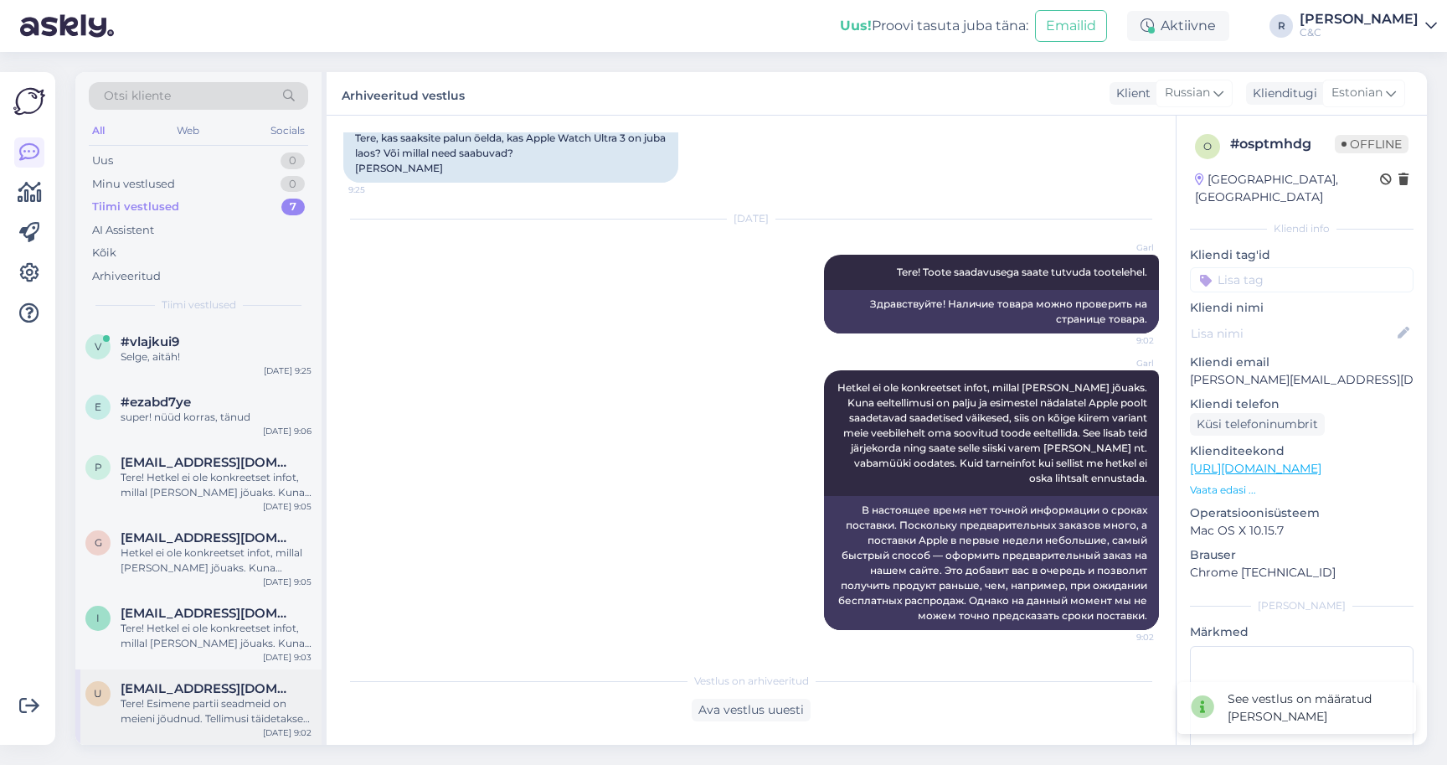
scroll to position [58, 0]
click at [195, 675] on div "u [EMAIL_ADDRESS][DOMAIN_NAME] Tere! Esimene partii seadmeid on meieni jõudnud.…" at bounding box center [198, 708] width 246 height 75
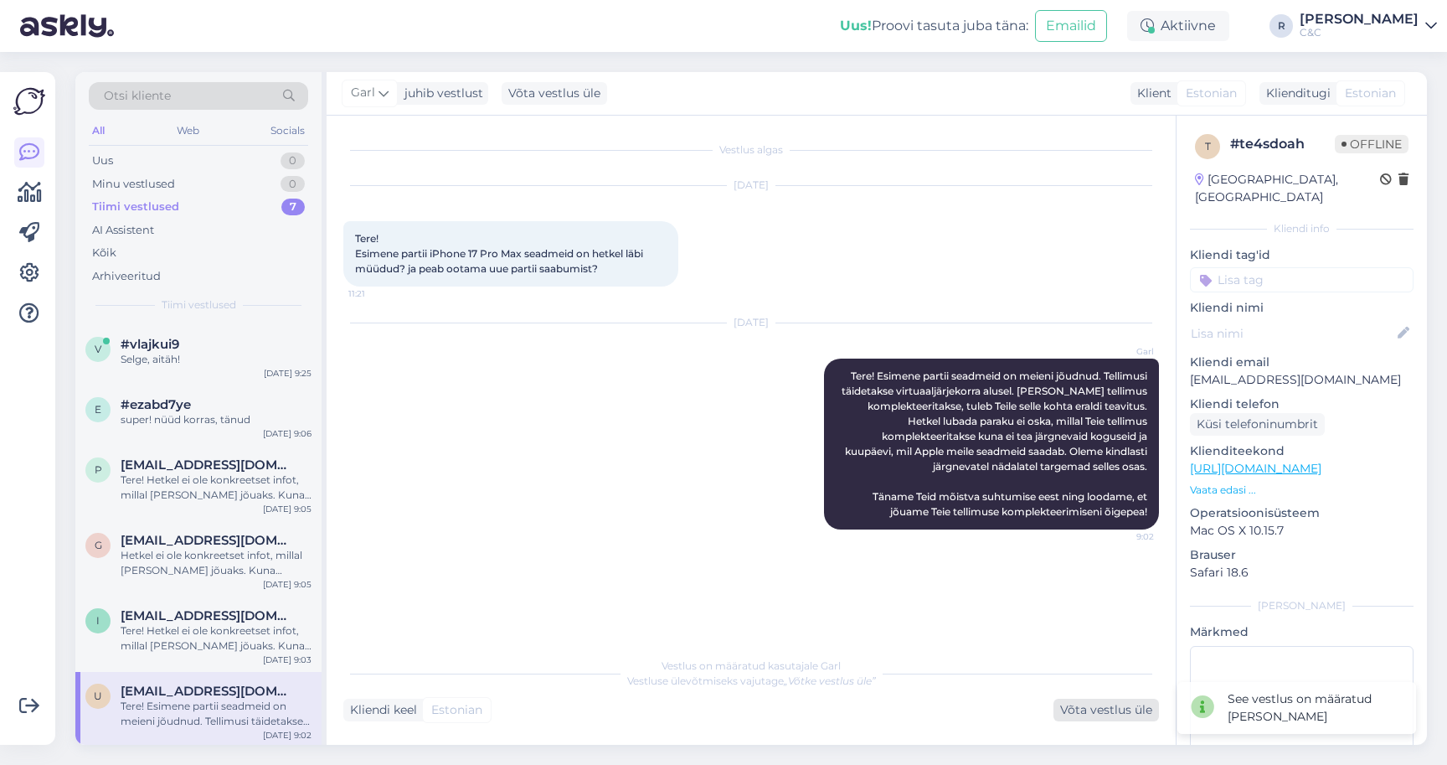
click at [1128, 720] on div "Võta vestlus üle" at bounding box center [1107, 709] width 106 height 23
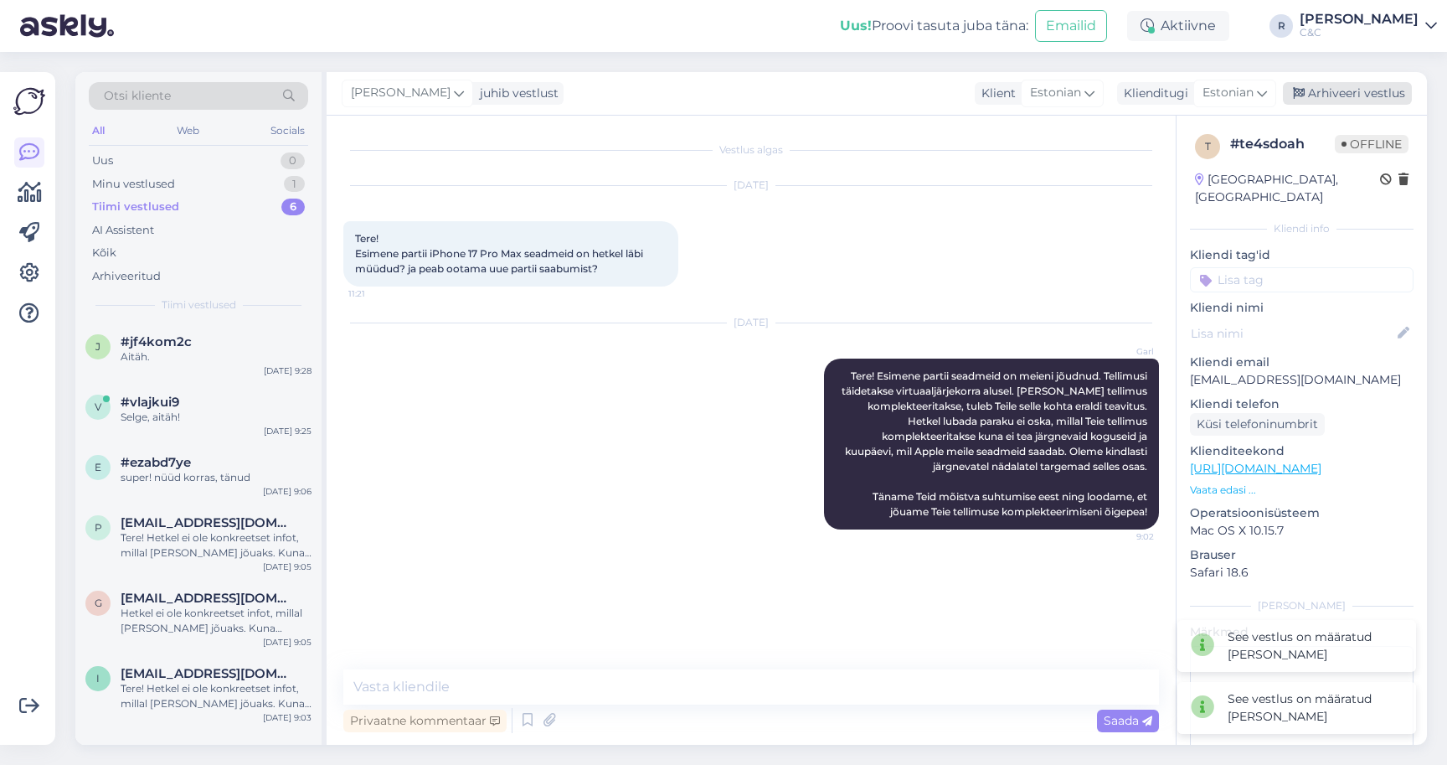
click at [1358, 85] on div "Arhiveeri vestlus" at bounding box center [1347, 93] width 129 height 23
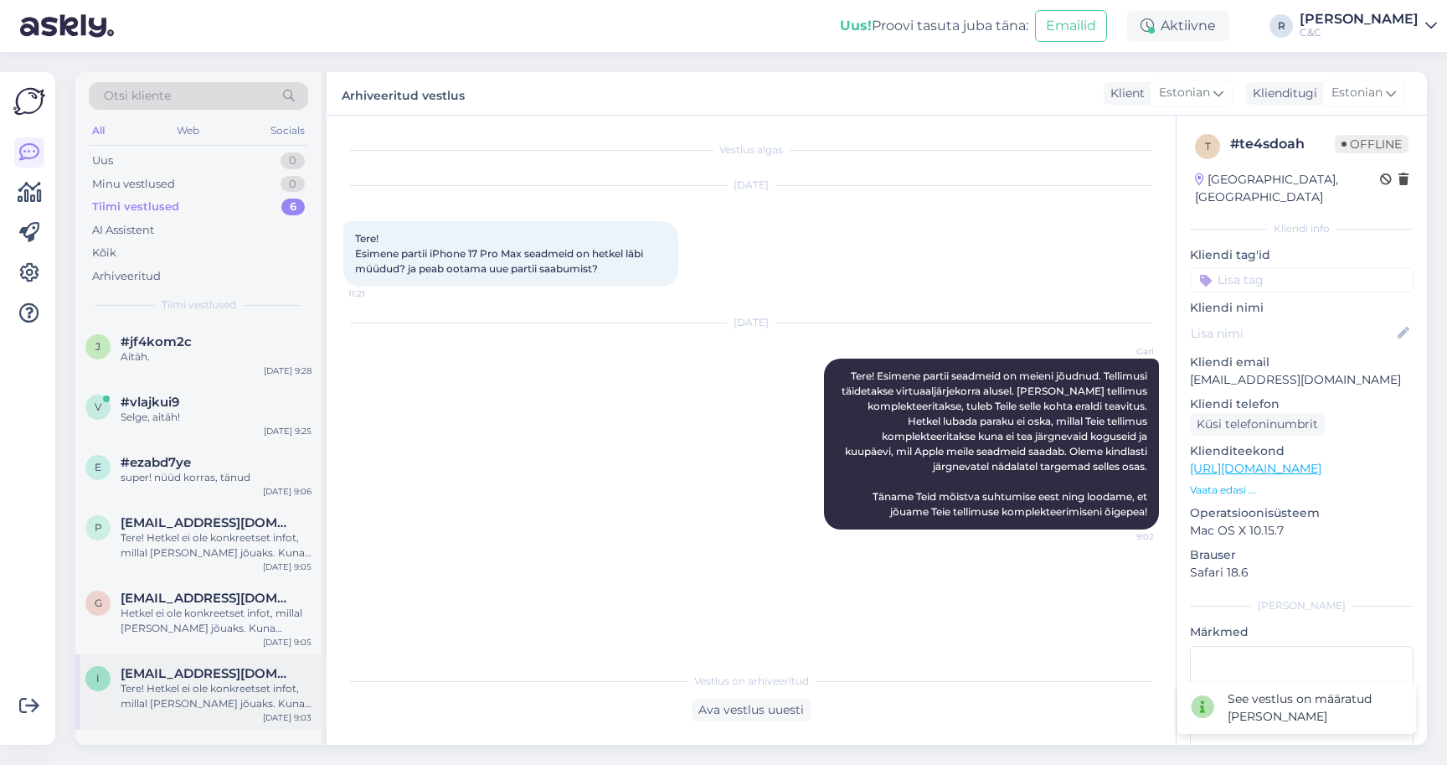
click at [217, 685] on div "Tere! Hetkel ei ole konkreetset infot, millal [PERSON_NAME] jõuaks. Kuna eeltel…" at bounding box center [216, 696] width 191 height 30
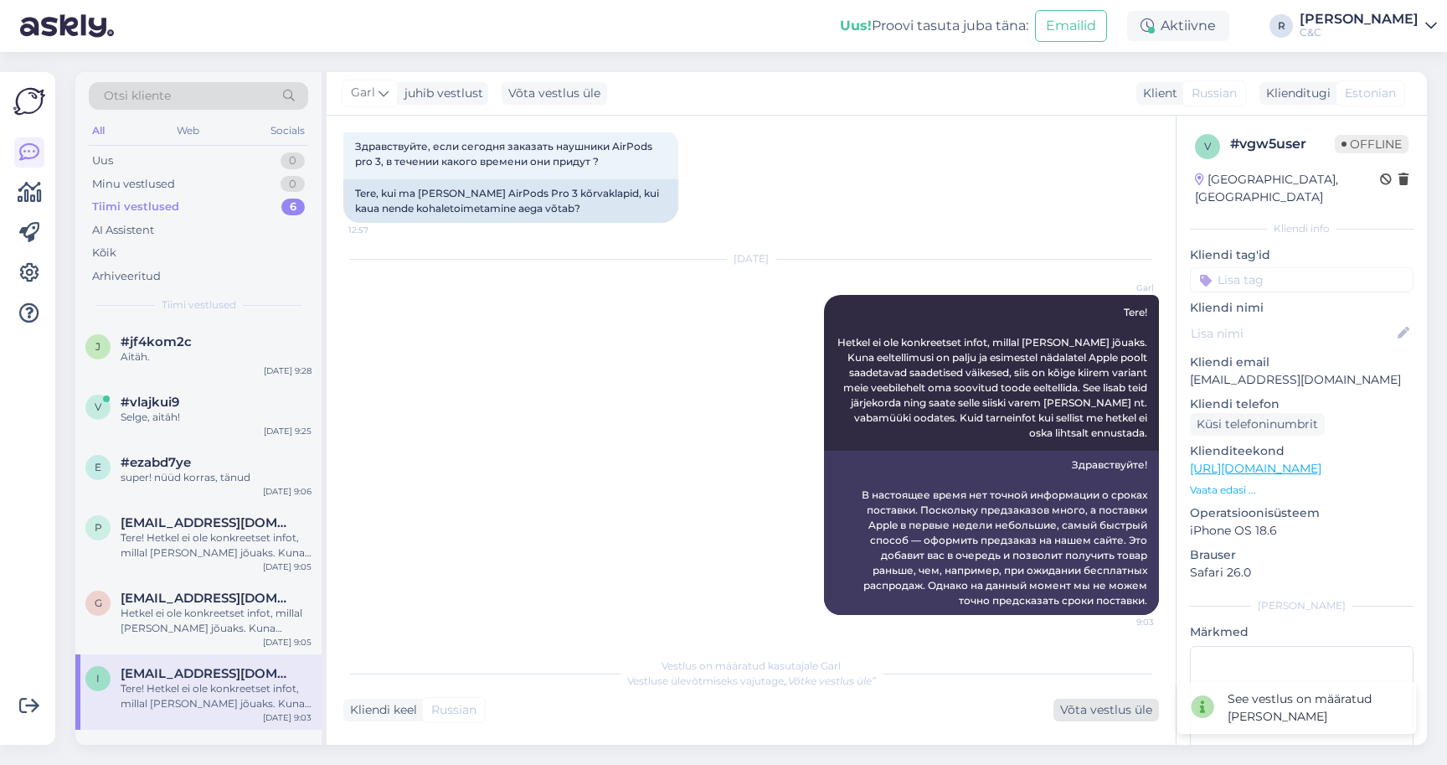
click at [1105, 708] on div "Võta vestlus üle" at bounding box center [1107, 709] width 106 height 23
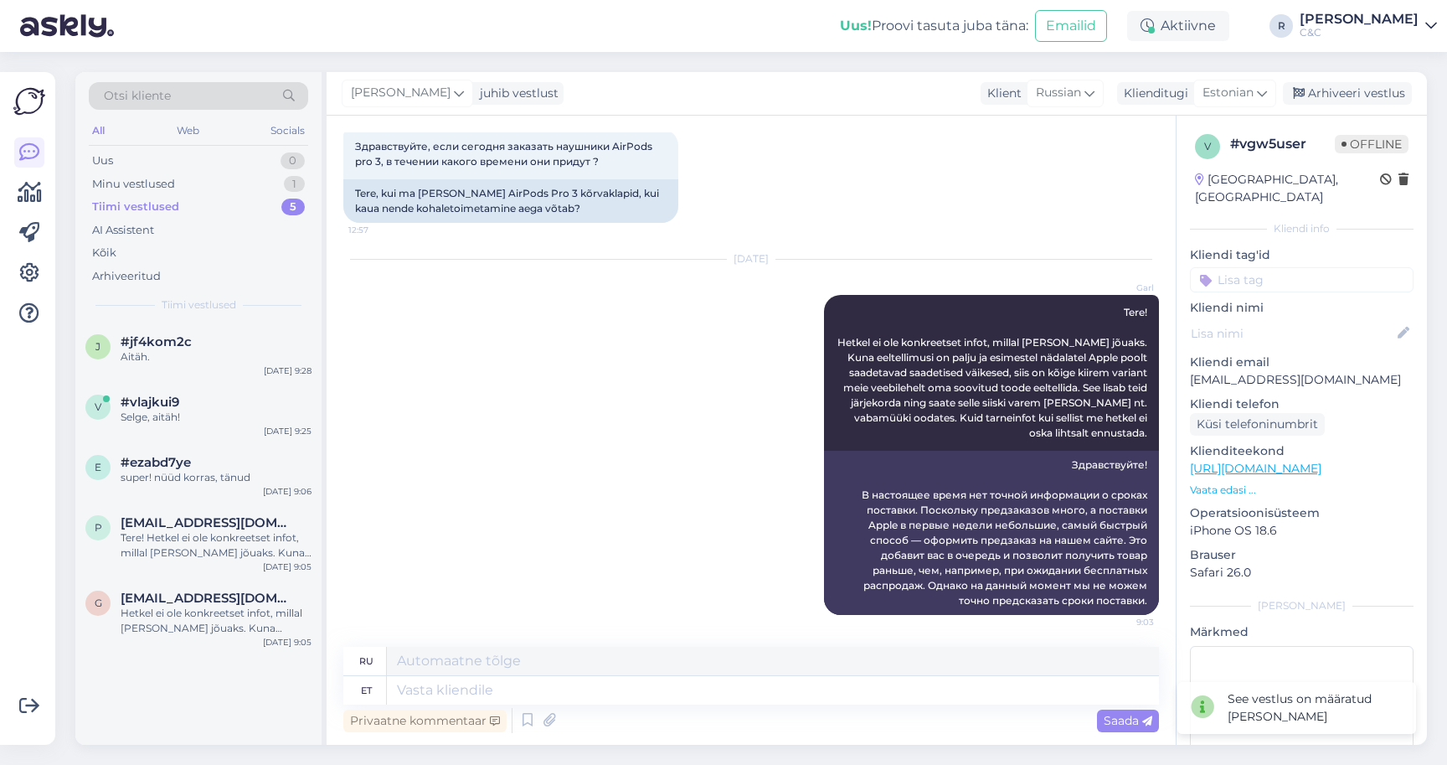
click at [1391, 105] on div "[PERSON_NAME] juhib vestlust Klient [DEMOGRAPHIC_DATA] Klienditugi [DEMOGRAPHIC…" at bounding box center [877, 94] width 1100 height 44
click at [1391, 97] on div "Arhiveeri vestlus" at bounding box center [1347, 93] width 129 height 23
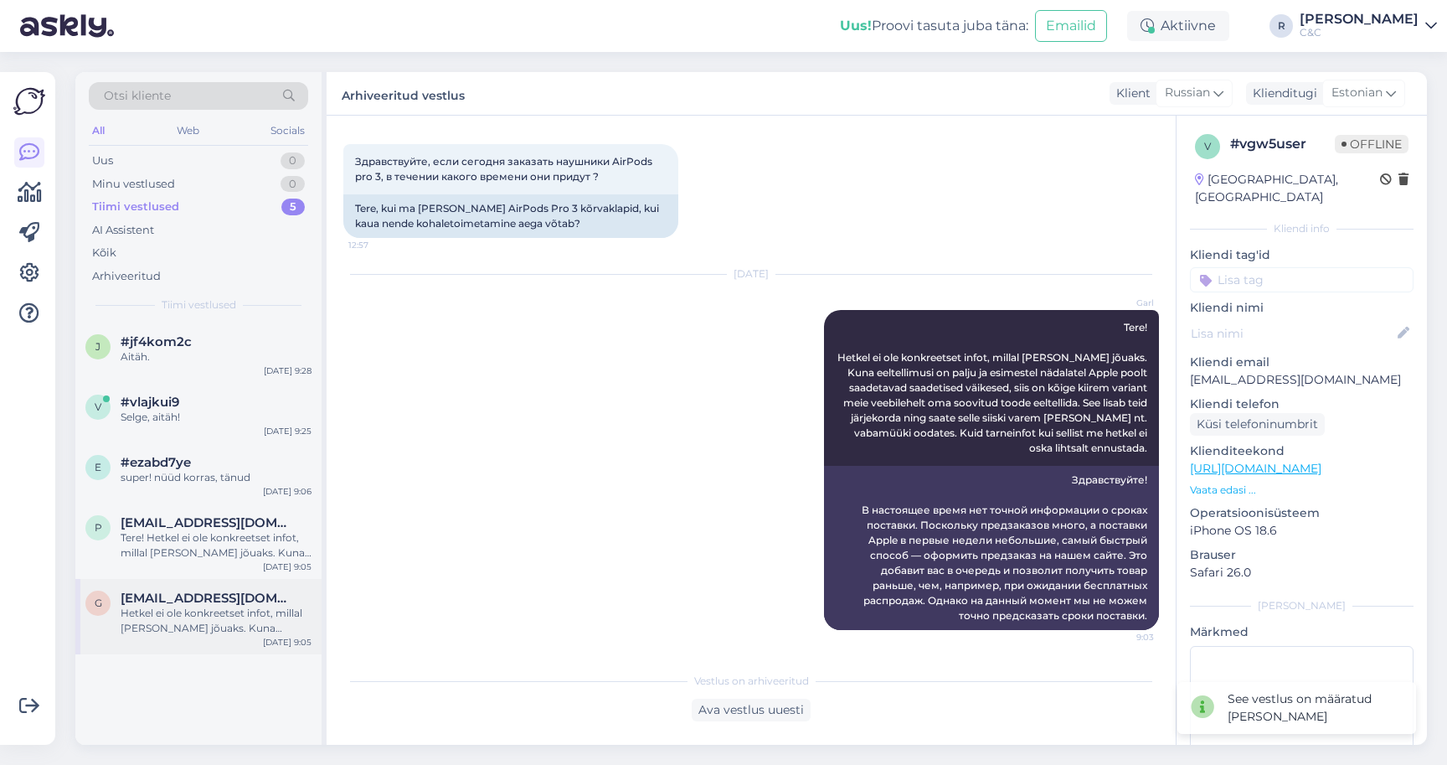
click at [229, 610] on div "Hetkel ei ole konkreetset infot, millal [PERSON_NAME] jõuaks. Kuna eeltellimusi…" at bounding box center [216, 620] width 191 height 30
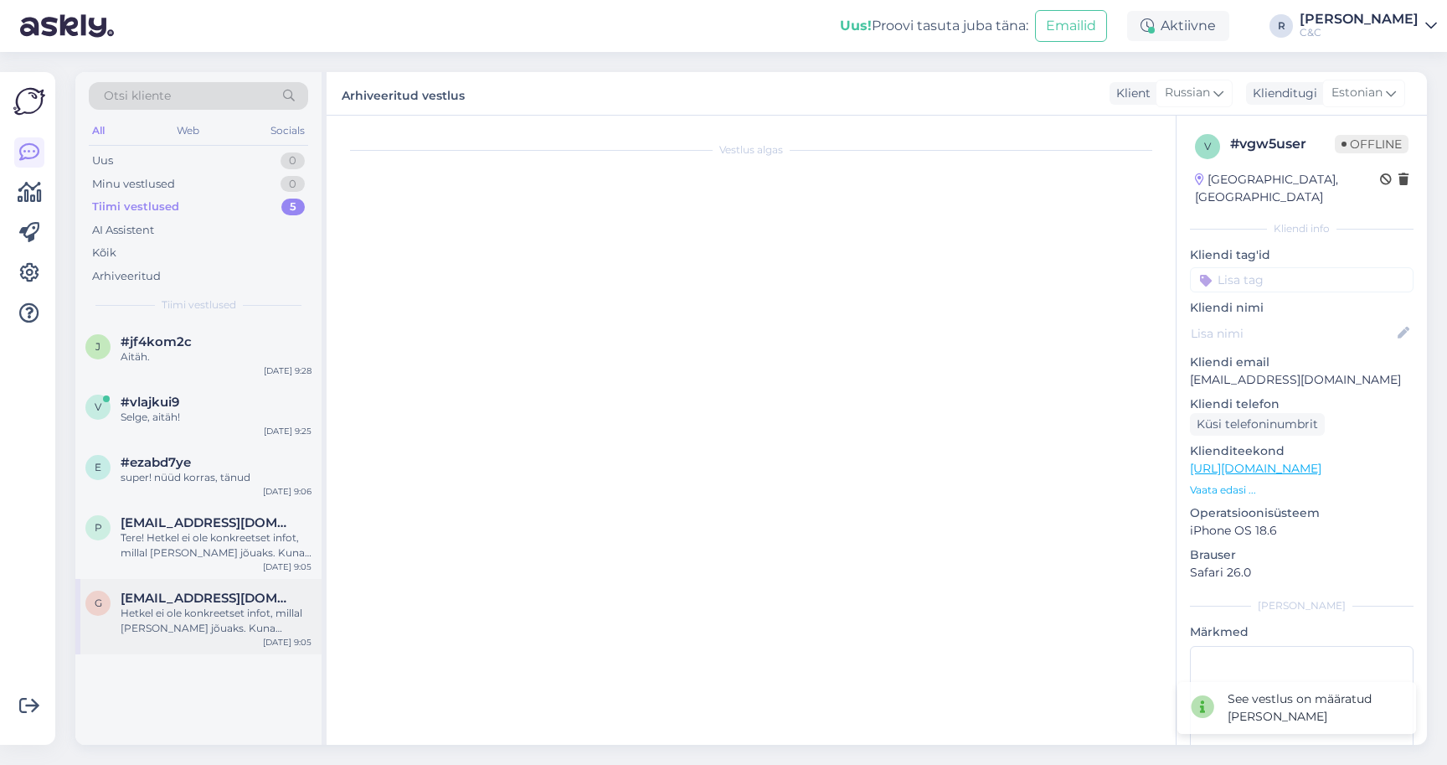
scroll to position [0, 0]
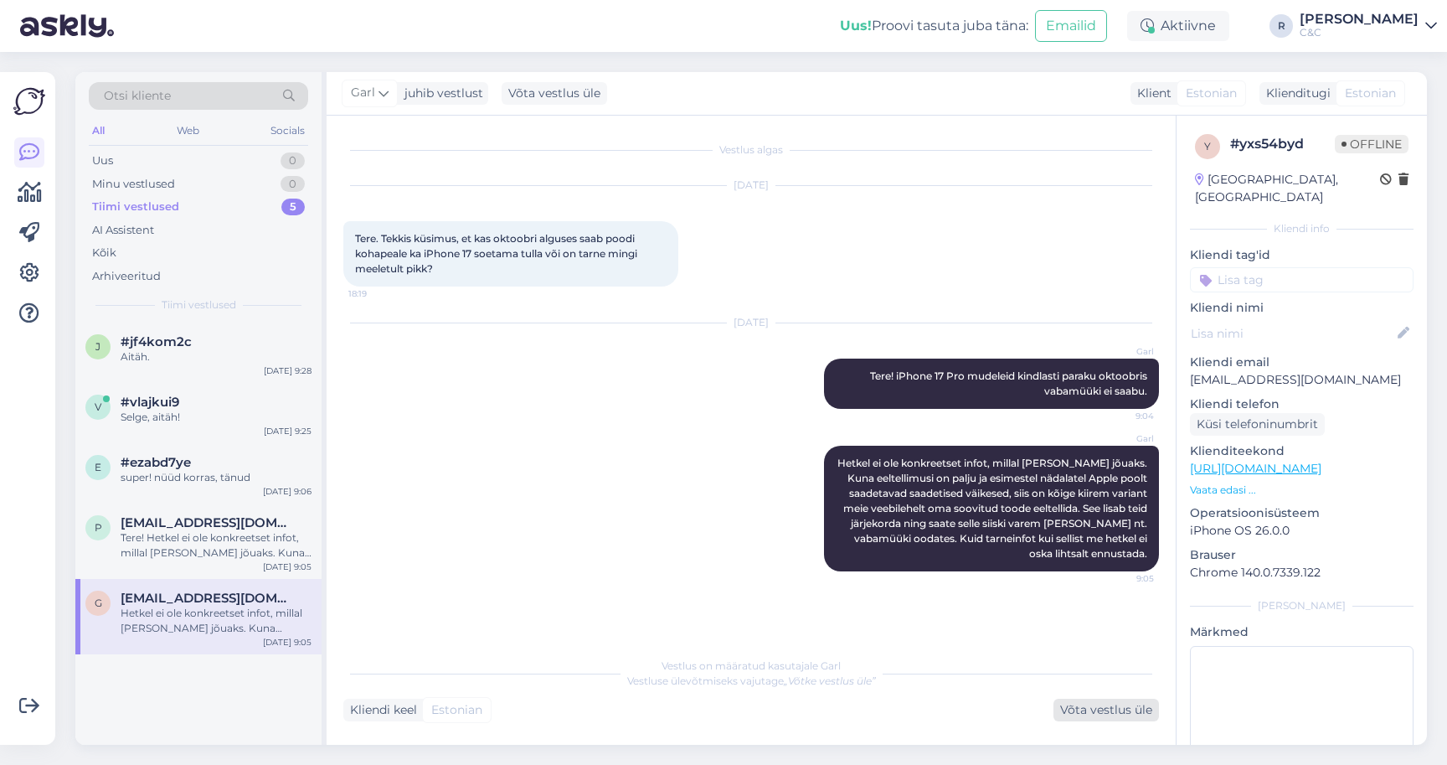
click at [1119, 712] on div "Võta vestlus üle" at bounding box center [1107, 709] width 106 height 23
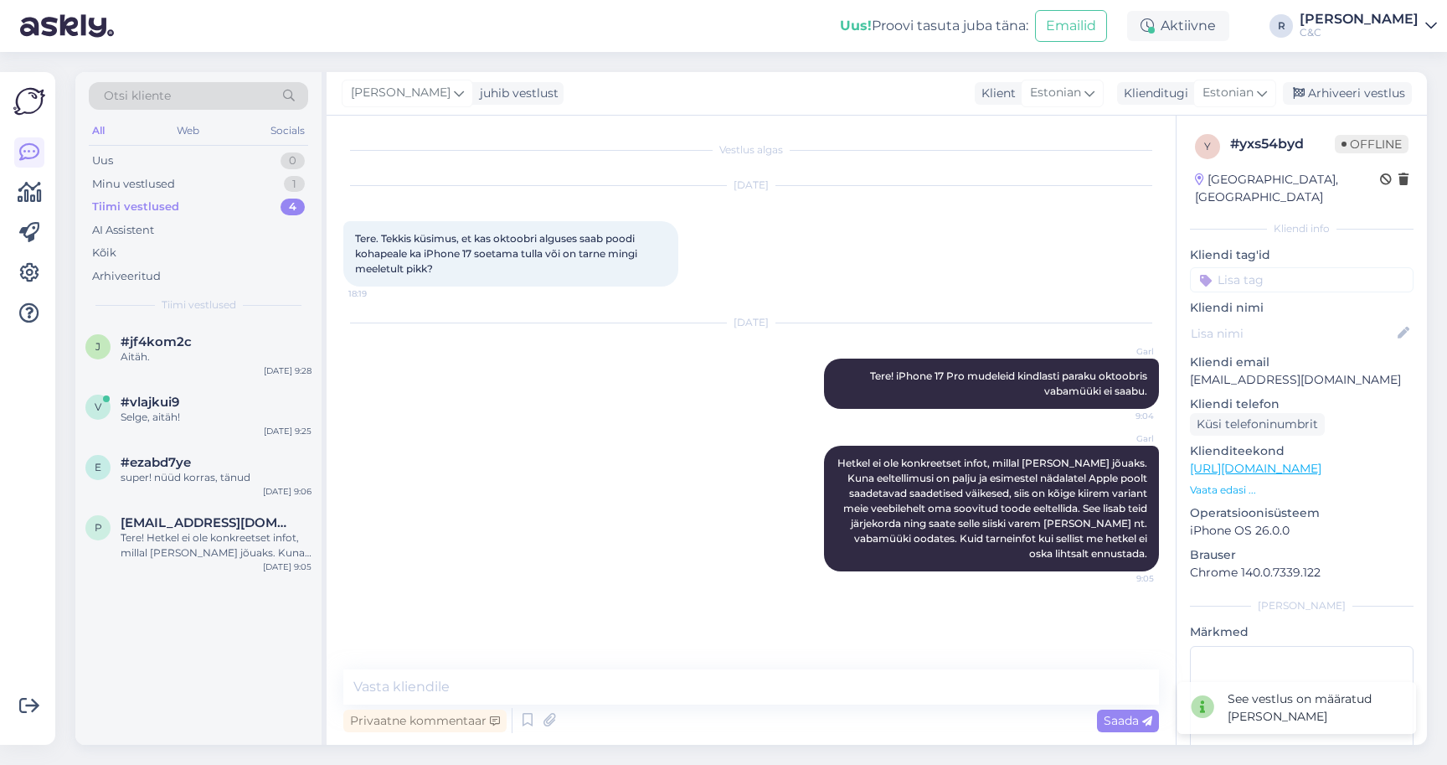
click at [1394, 111] on div "[PERSON_NAME] juhib vestlust Klient [DEMOGRAPHIC_DATA] Klienditugi Estonian Arh…" at bounding box center [877, 94] width 1100 height 44
click at [1389, 85] on div "Arhiveeri vestlus" at bounding box center [1347, 93] width 129 height 23
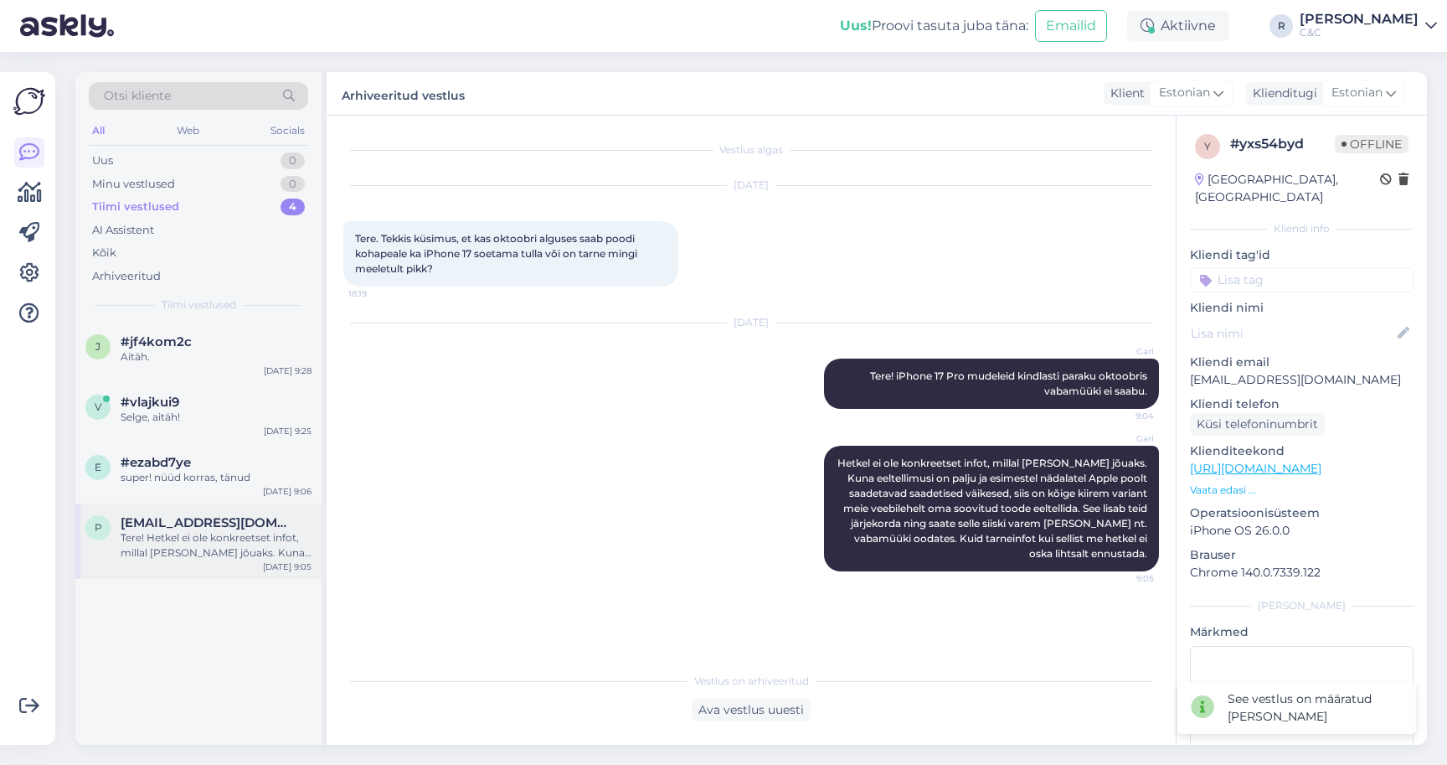
click at [249, 563] on div "p [EMAIL_ADDRESS][DOMAIN_NAME] Tere! Hetkel ei ole konkreetset infot, millal [P…" at bounding box center [198, 540] width 246 height 75
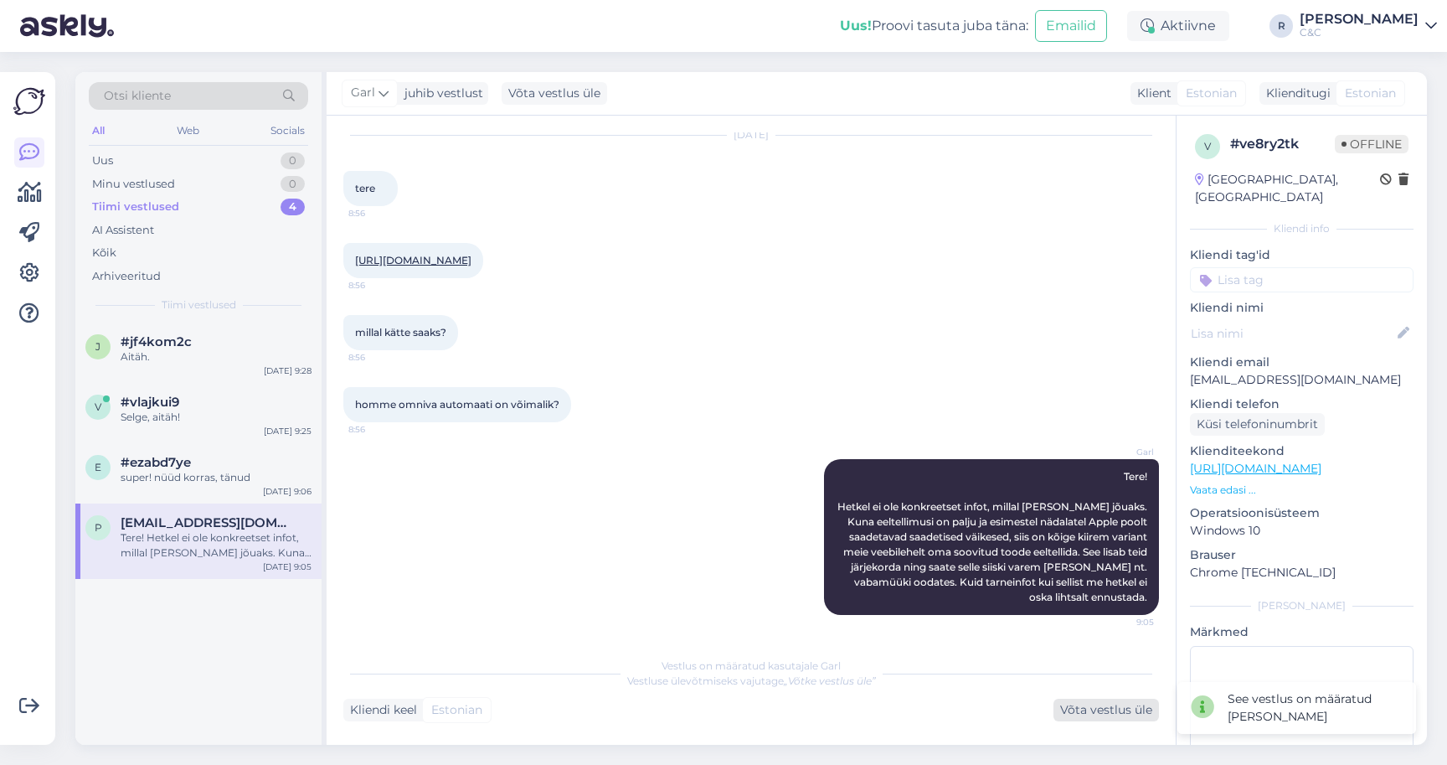
click at [1095, 714] on div "Võta vestlus üle" at bounding box center [1107, 709] width 106 height 23
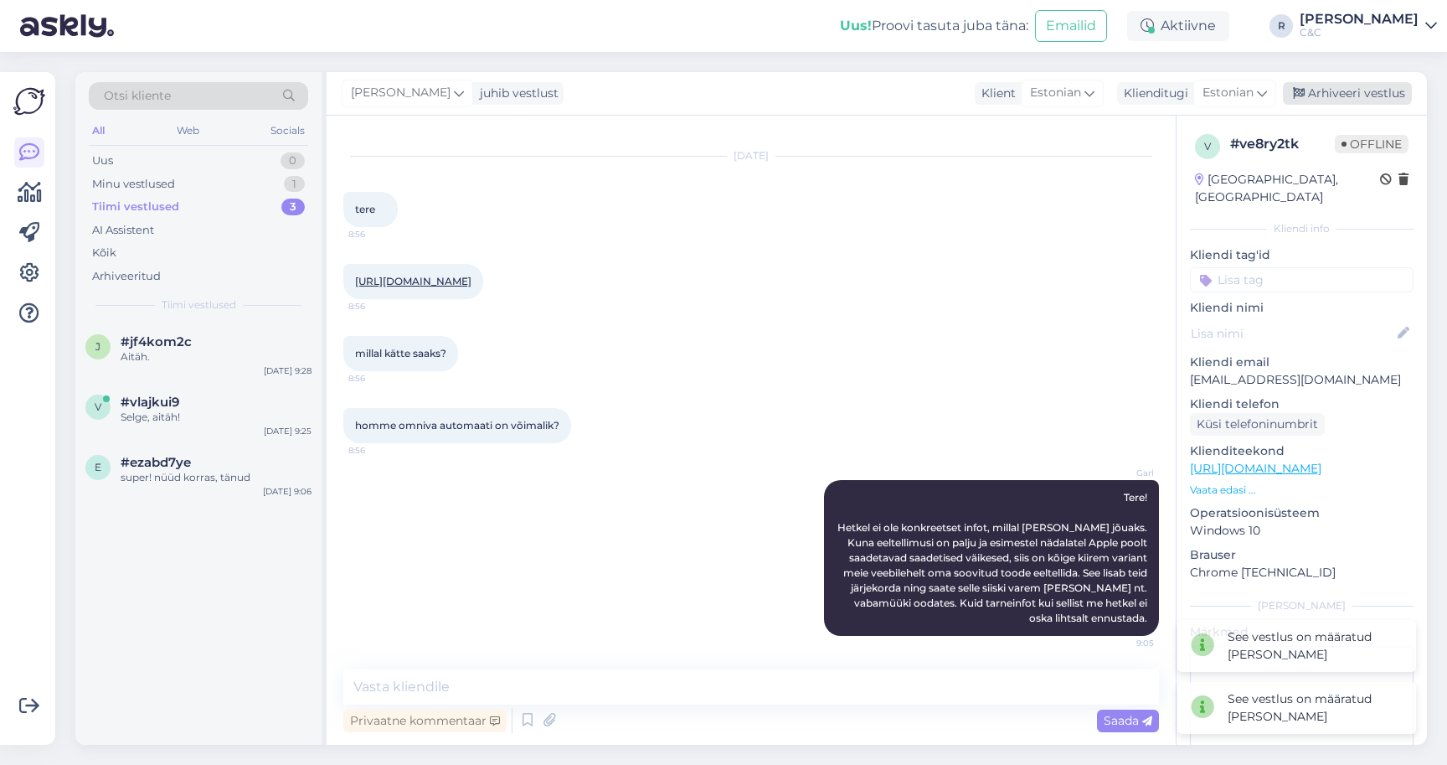
click at [1378, 92] on div "Arhiveeri vestlus" at bounding box center [1347, 93] width 129 height 23
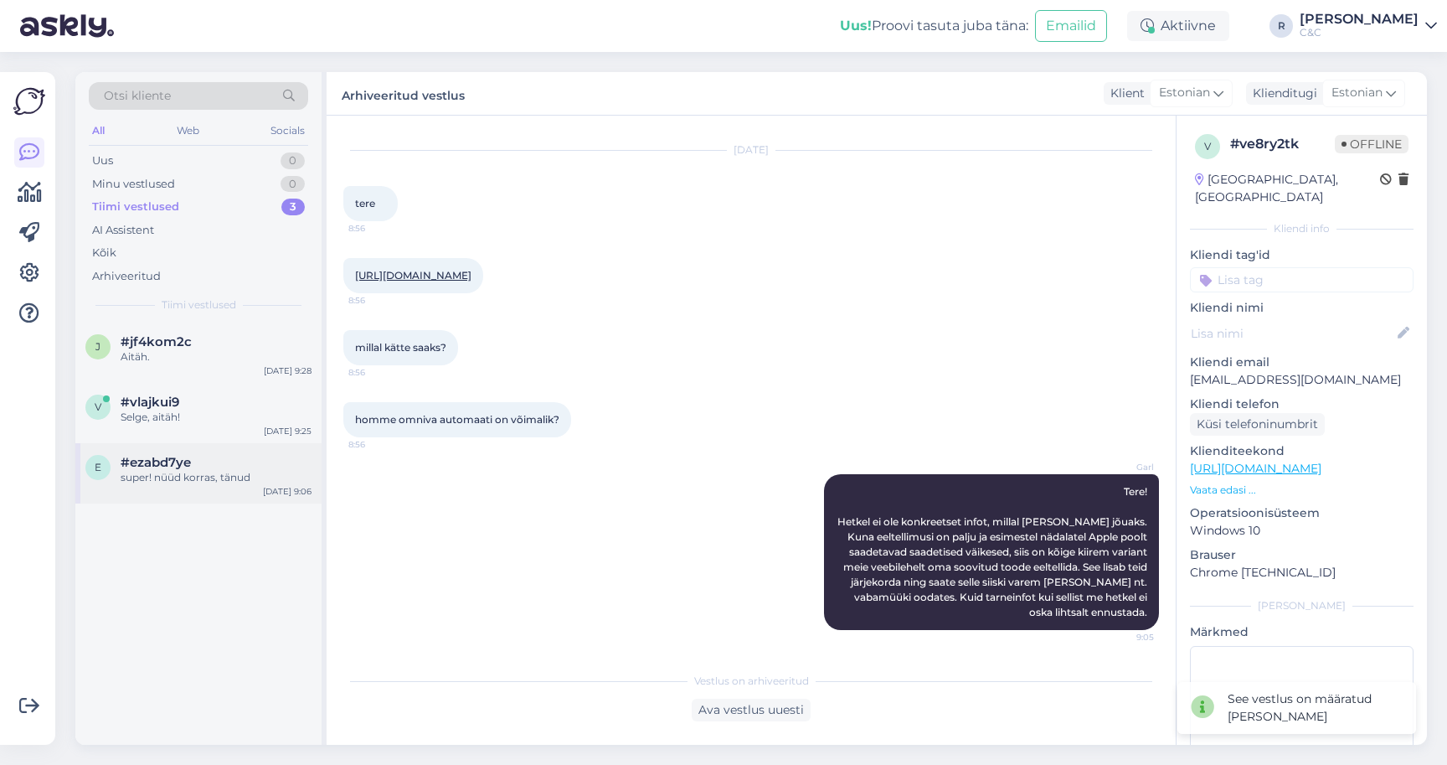
click at [224, 465] on div "#ezabd7ye" at bounding box center [216, 462] width 191 height 15
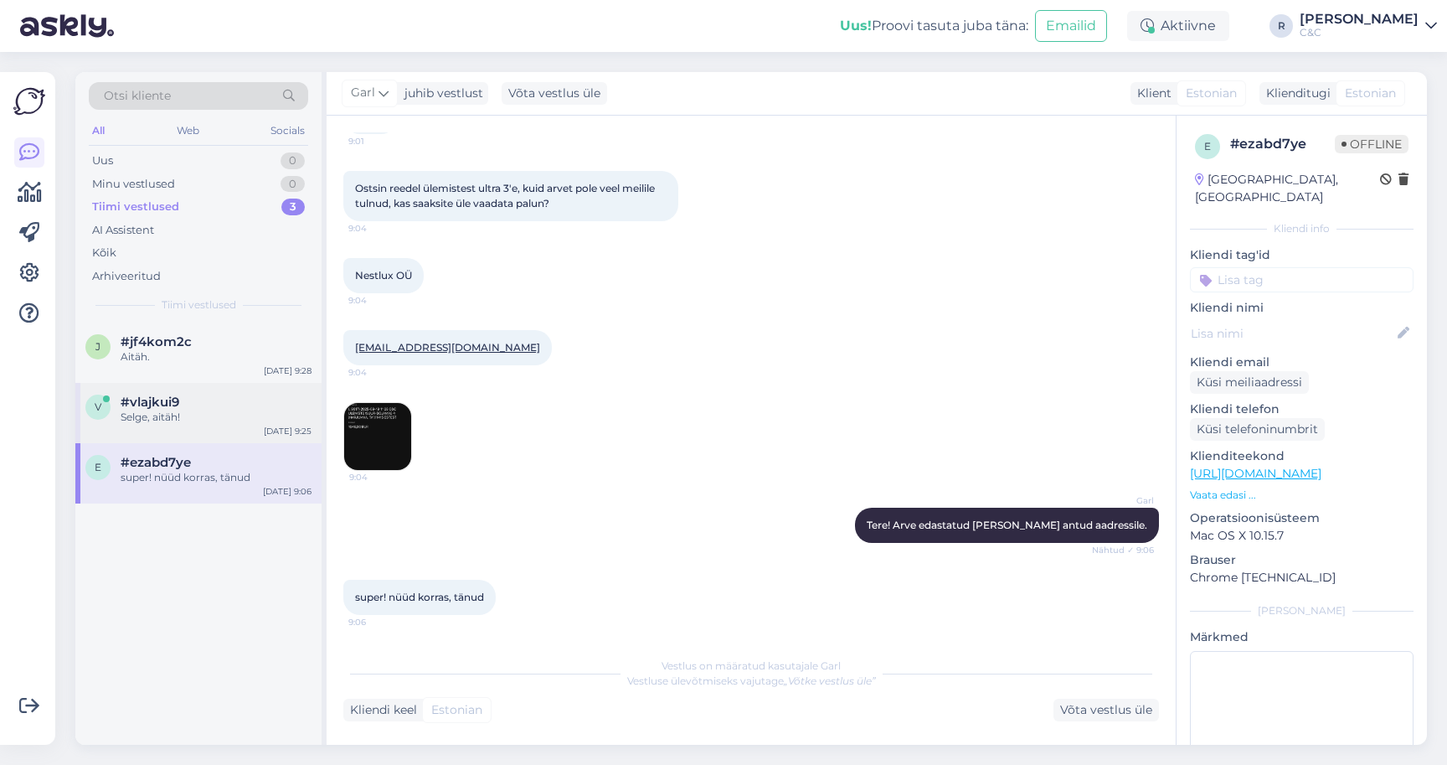
click at [199, 410] on div "Selge, aitäh!" at bounding box center [216, 417] width 191 height 15
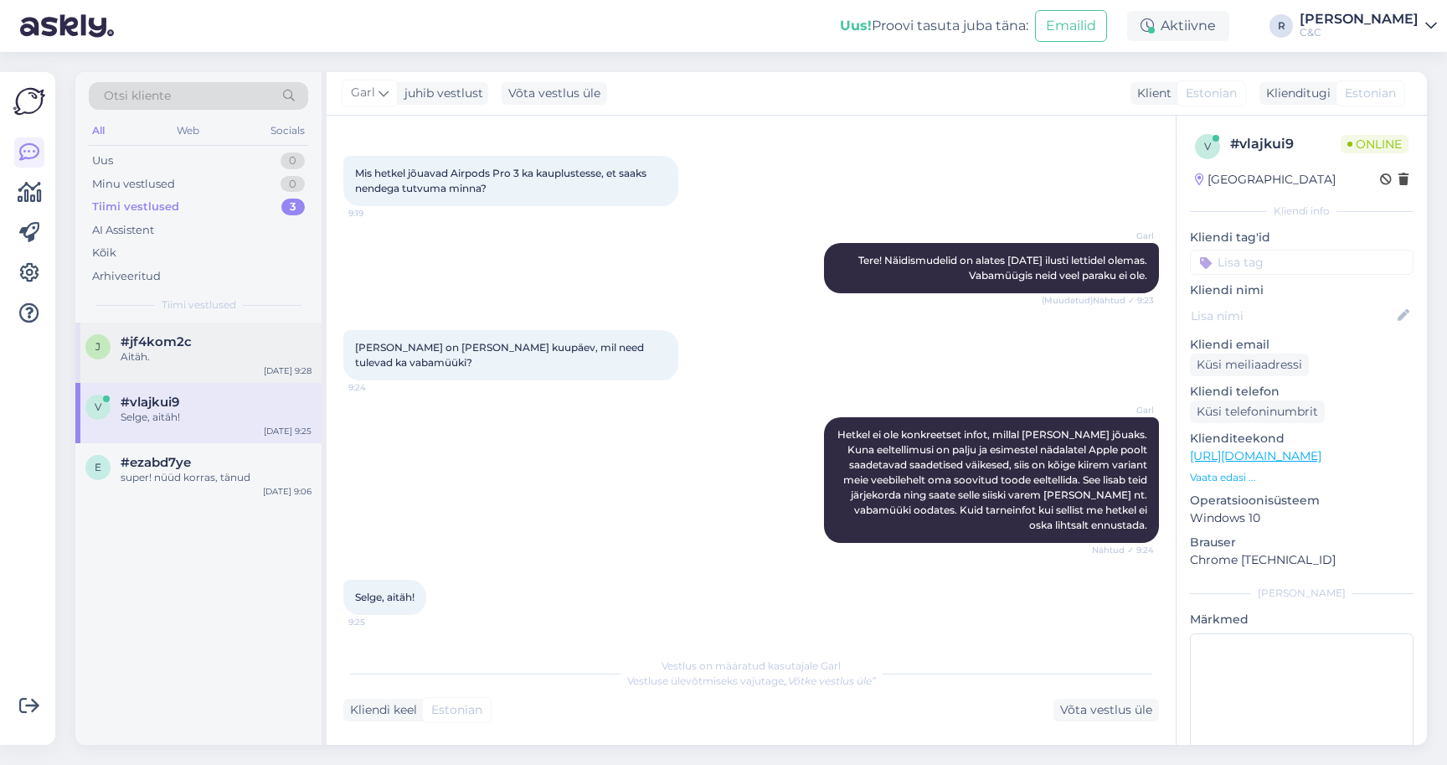
click at [198, 329] on div "j #jf4kom2c Aitäh. [DATE] 9:28" at bounding box center [198, 352] width 246 height 60
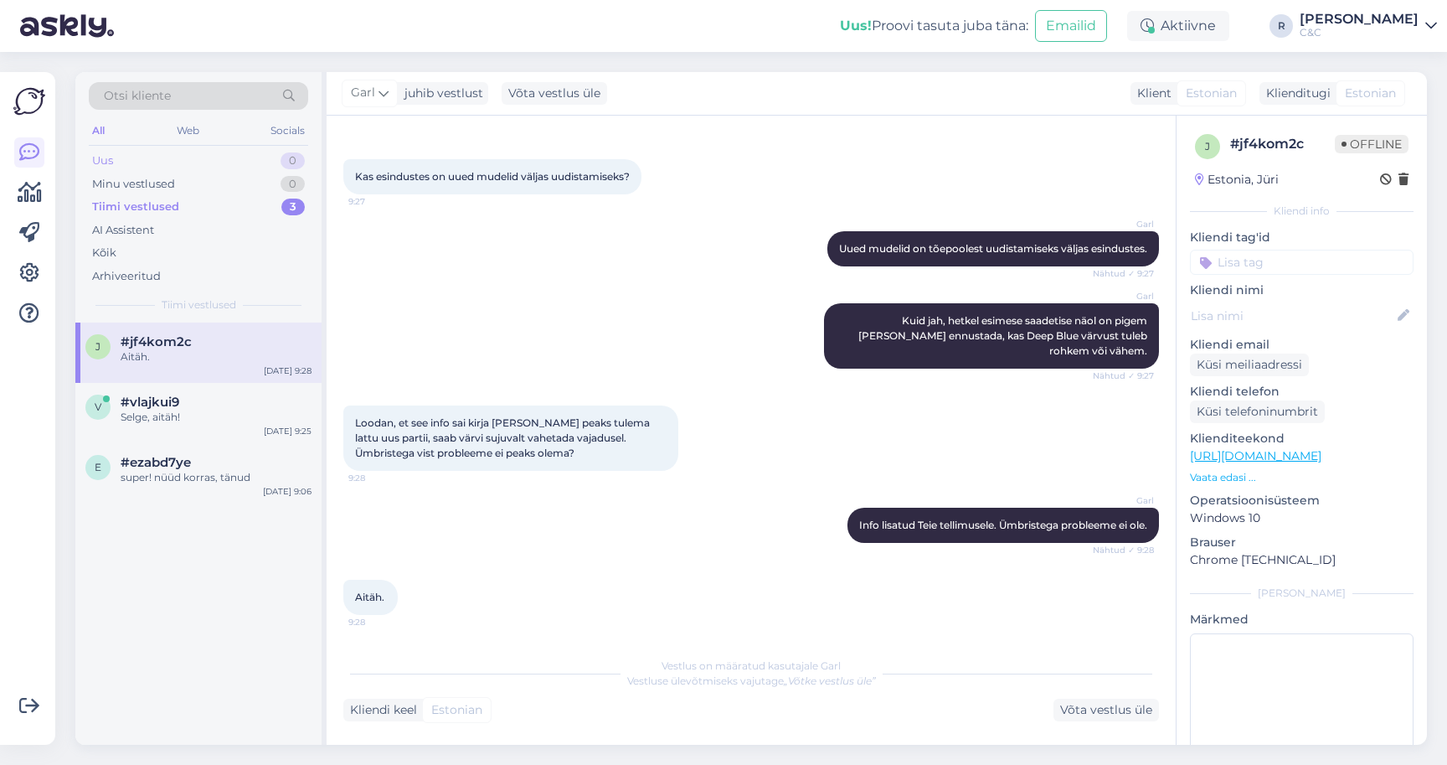
click at [197, 168] on div "Uus 0" at bounding box center [198, 160] width 219 height 23
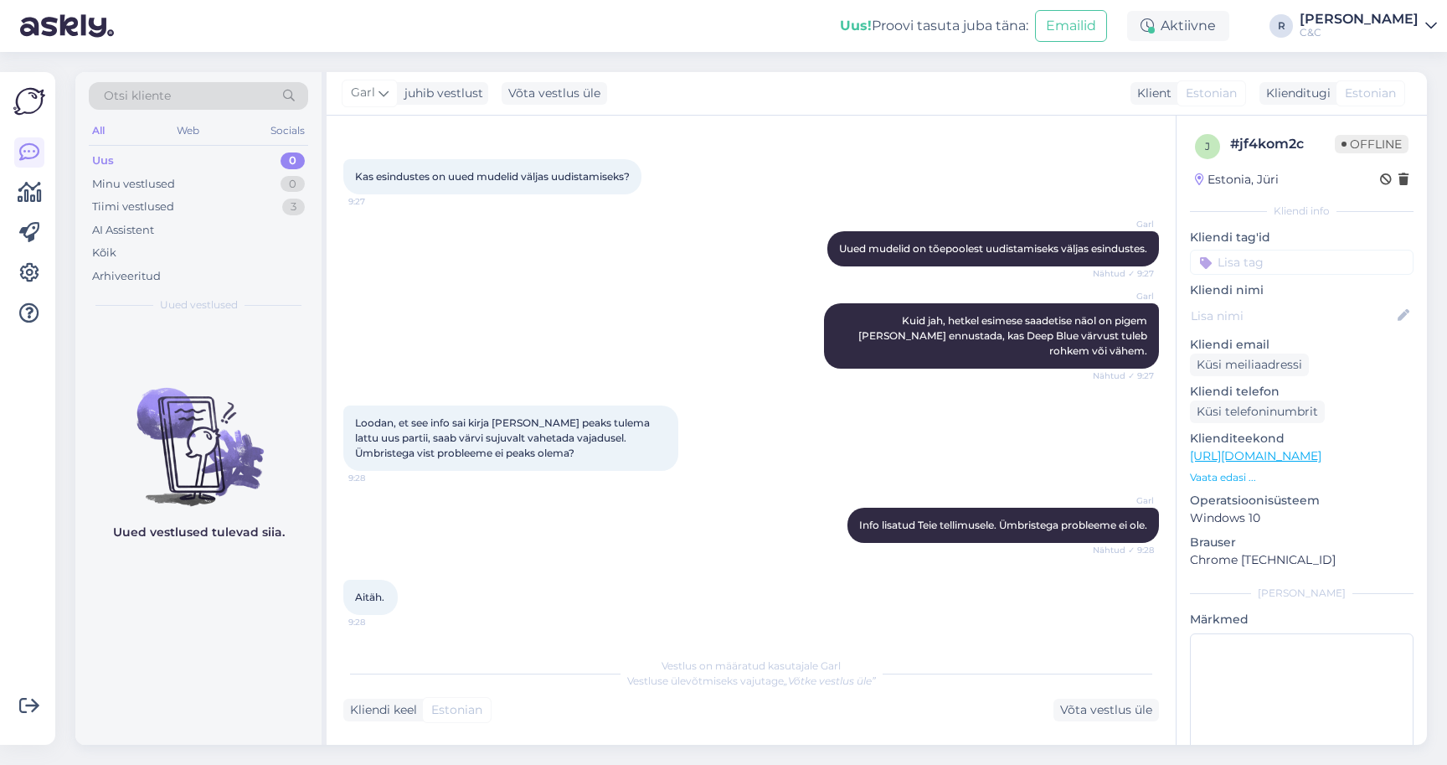
click at [540, 368] on div "[PERSON_NAME] jah, hetkel esimese saadetise näol on pigem [PERSON_NAME] ennusta…" at bounding box center [751, 336] width 816 height 102
click at [195, 201] on div "Tiimi vestlused 3" at bounding box center [198, 206] width 219 height 23
